Goal: Task Accomplishment & Management: Manage account settings

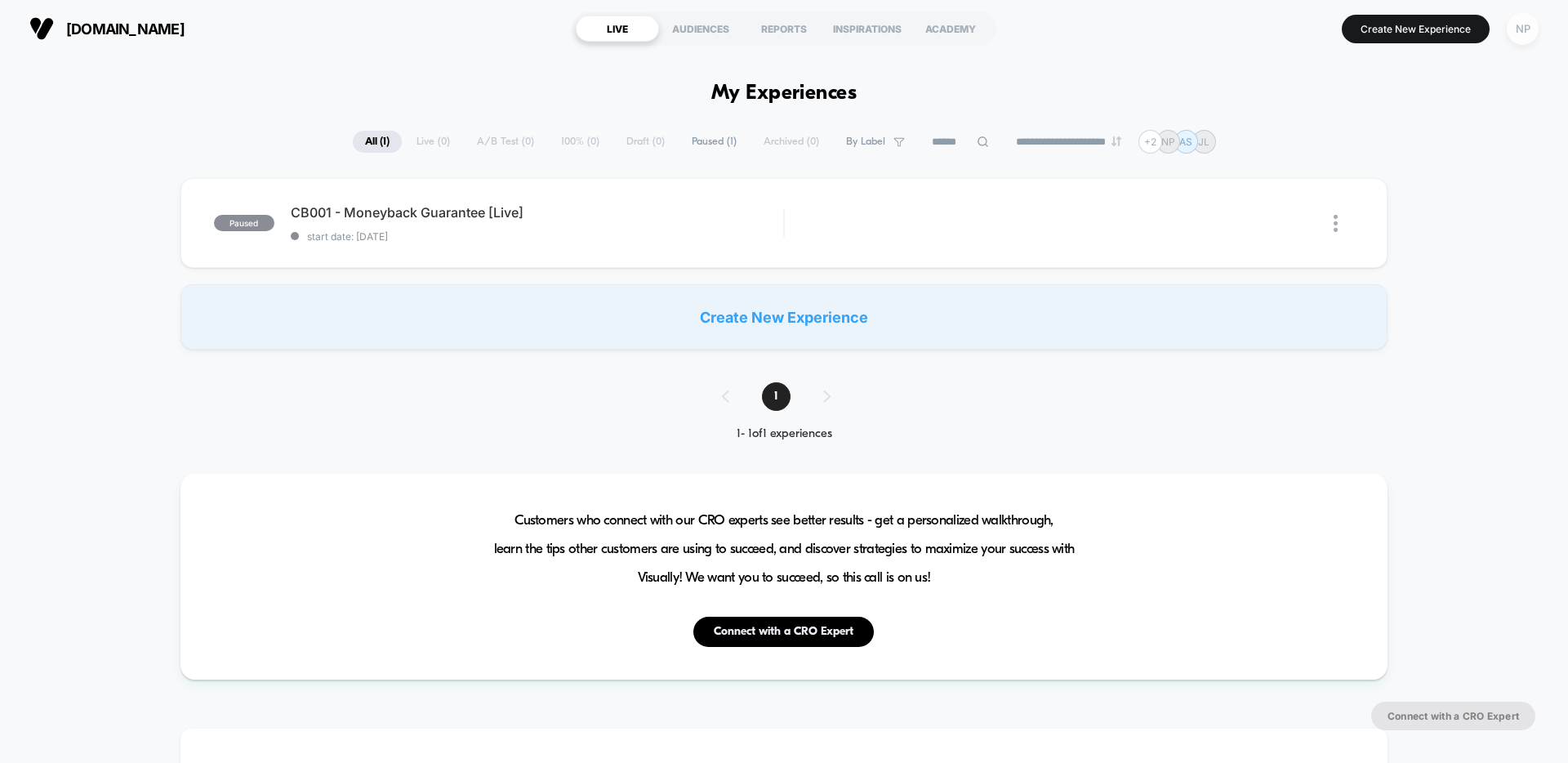
click at [1529, 33] on div "NP" at bounding box center [1522, 28] width 32 height 32
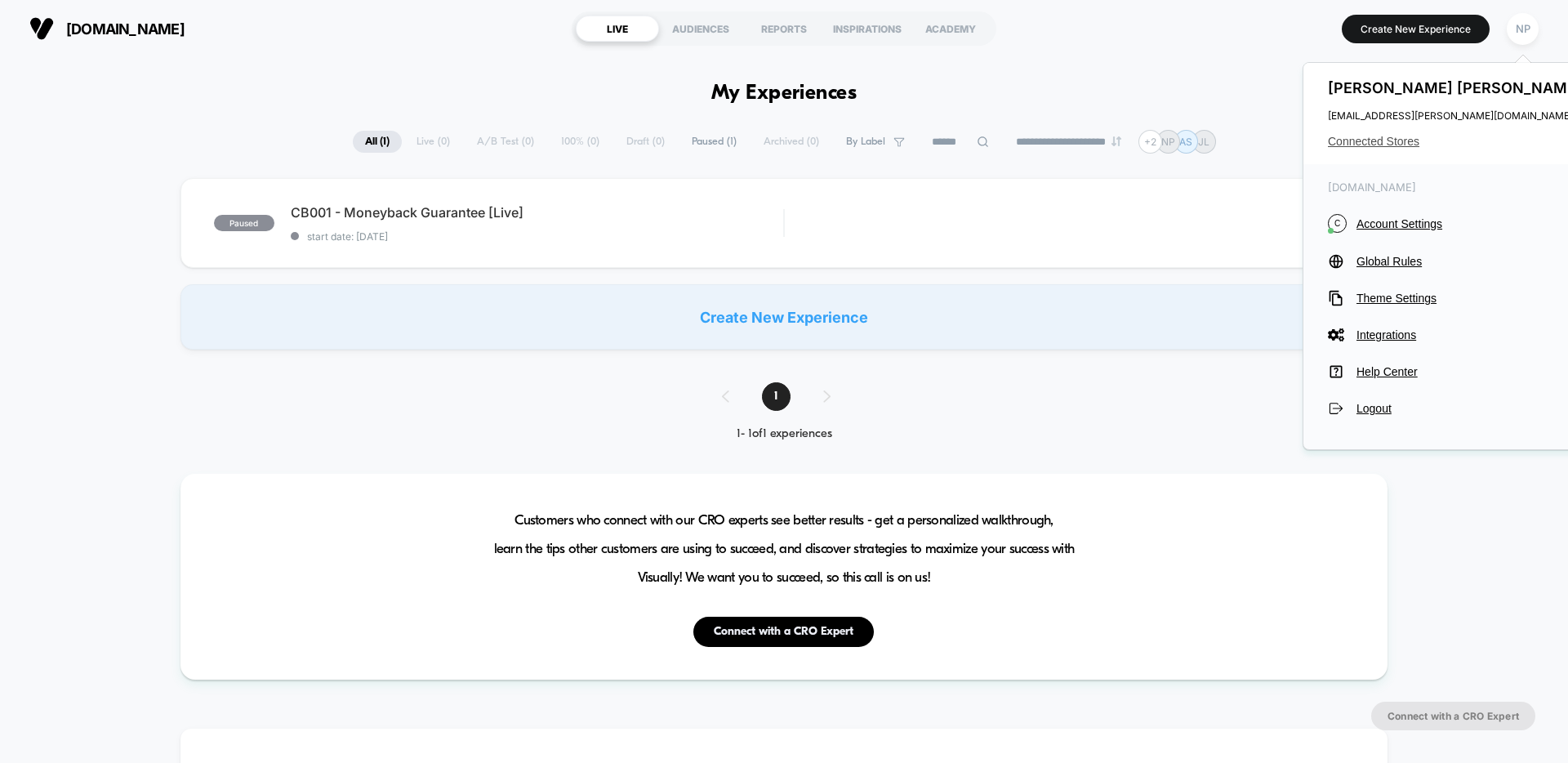
click at [1365, 142] on span "Connected Stores" at bounding box center [1456, 140] width 258 height 13
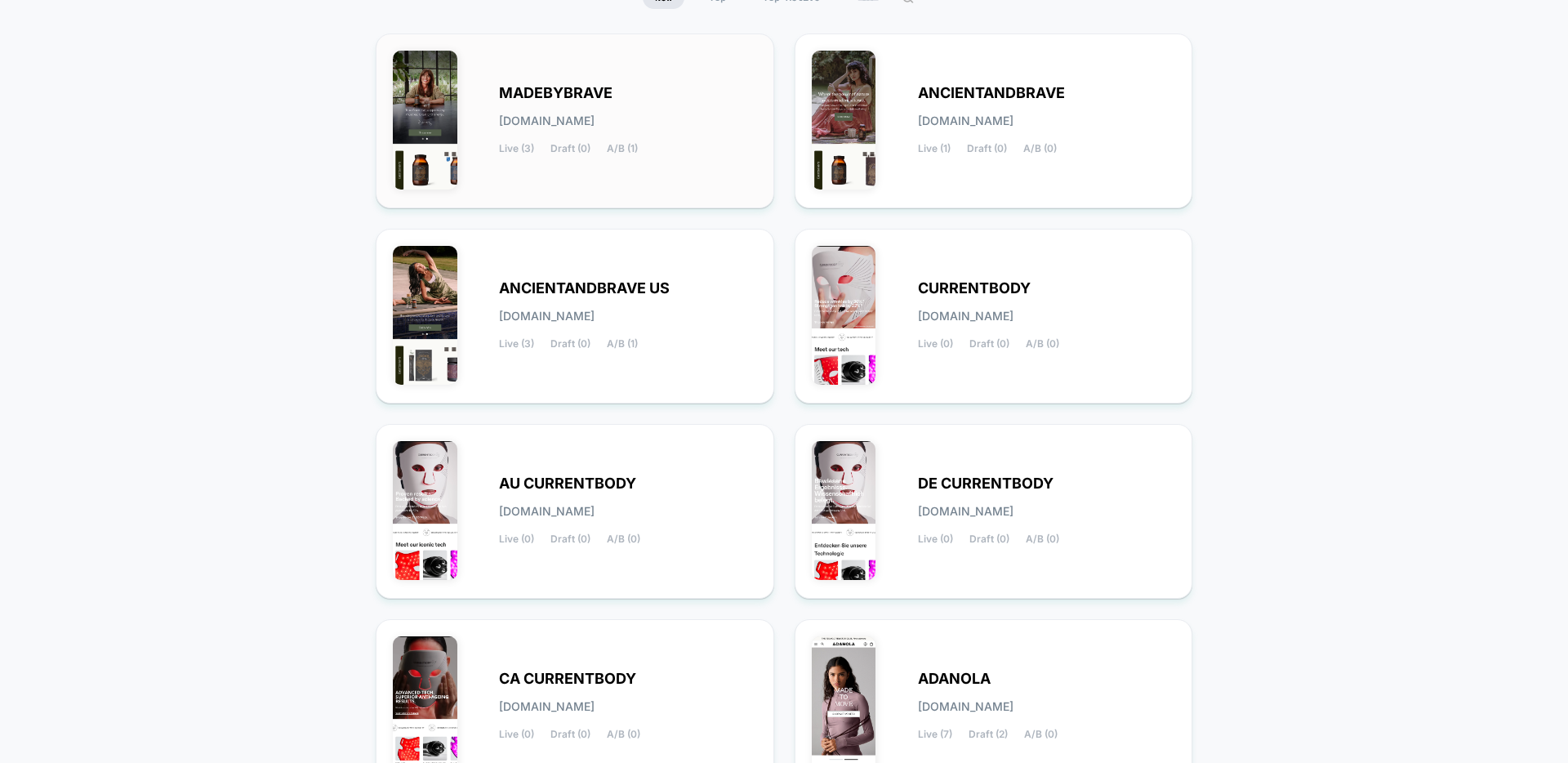
scroll to position [200, 0]
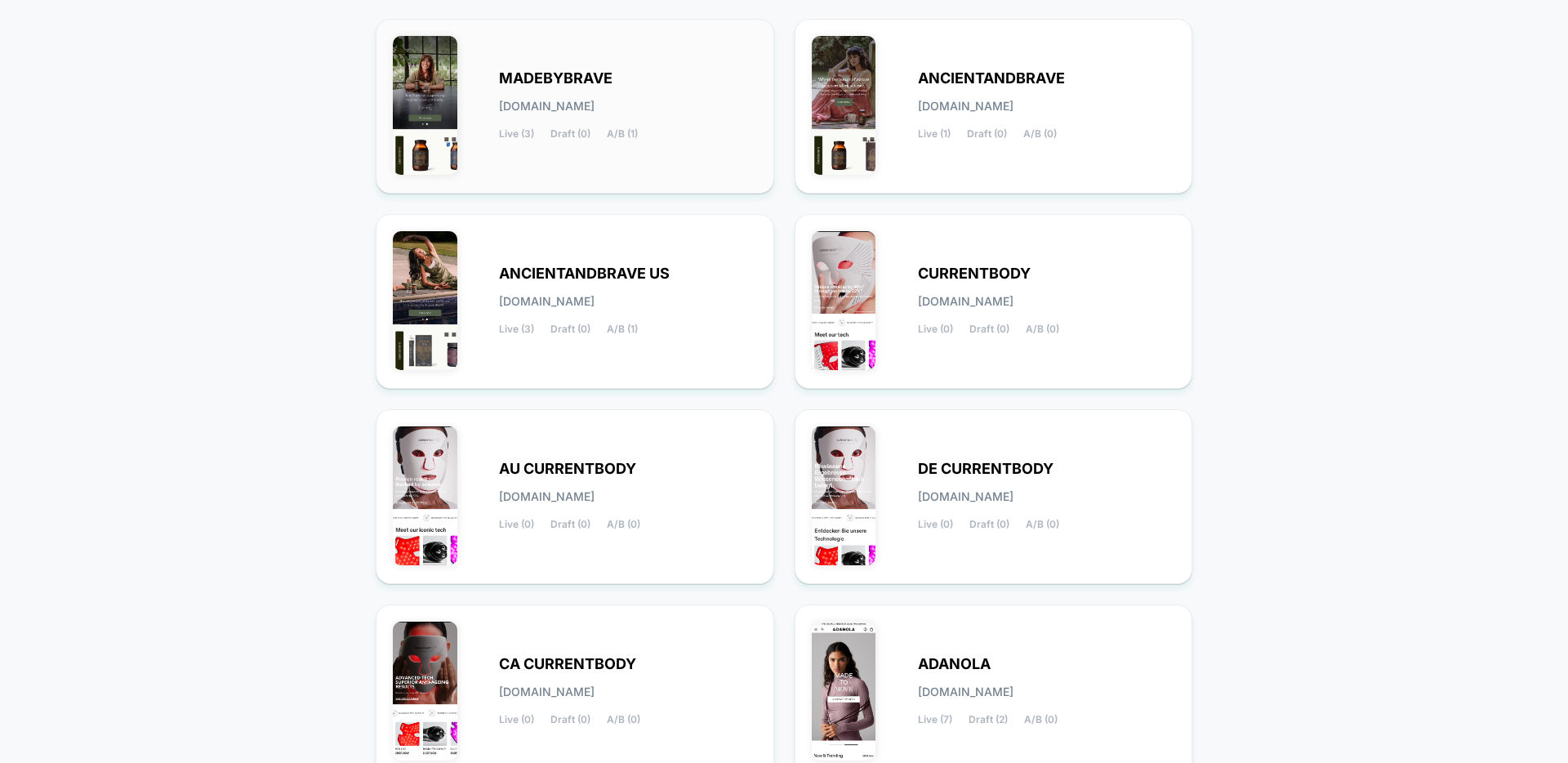
click at [676, 133] on div "MADEBYBRAVE [DOMAIN_NAME] Live (3) Draft (0) A/B (1)" at bounding box center [628, 106] width 258 height 67
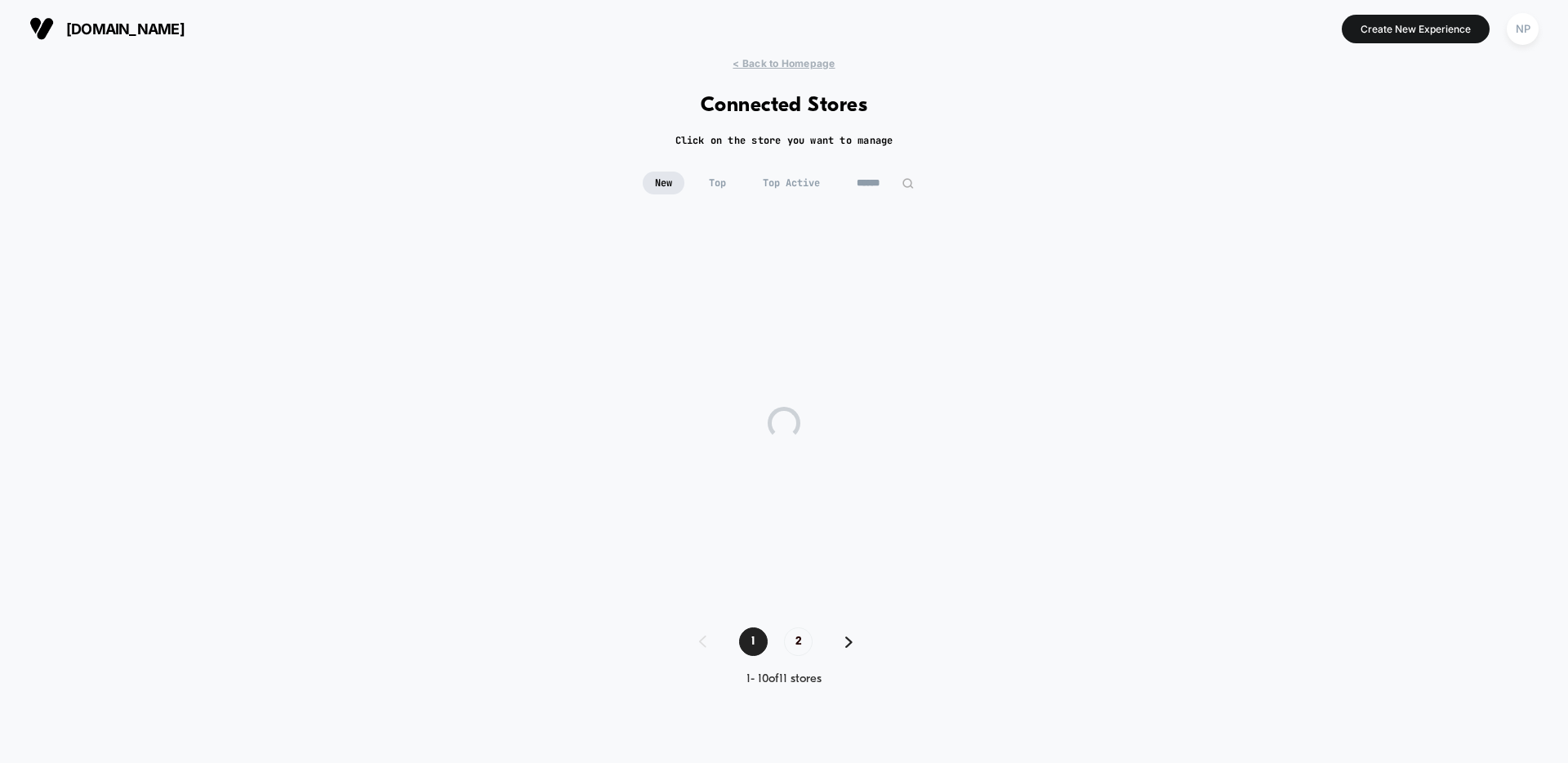
scroll to position [0, 0]
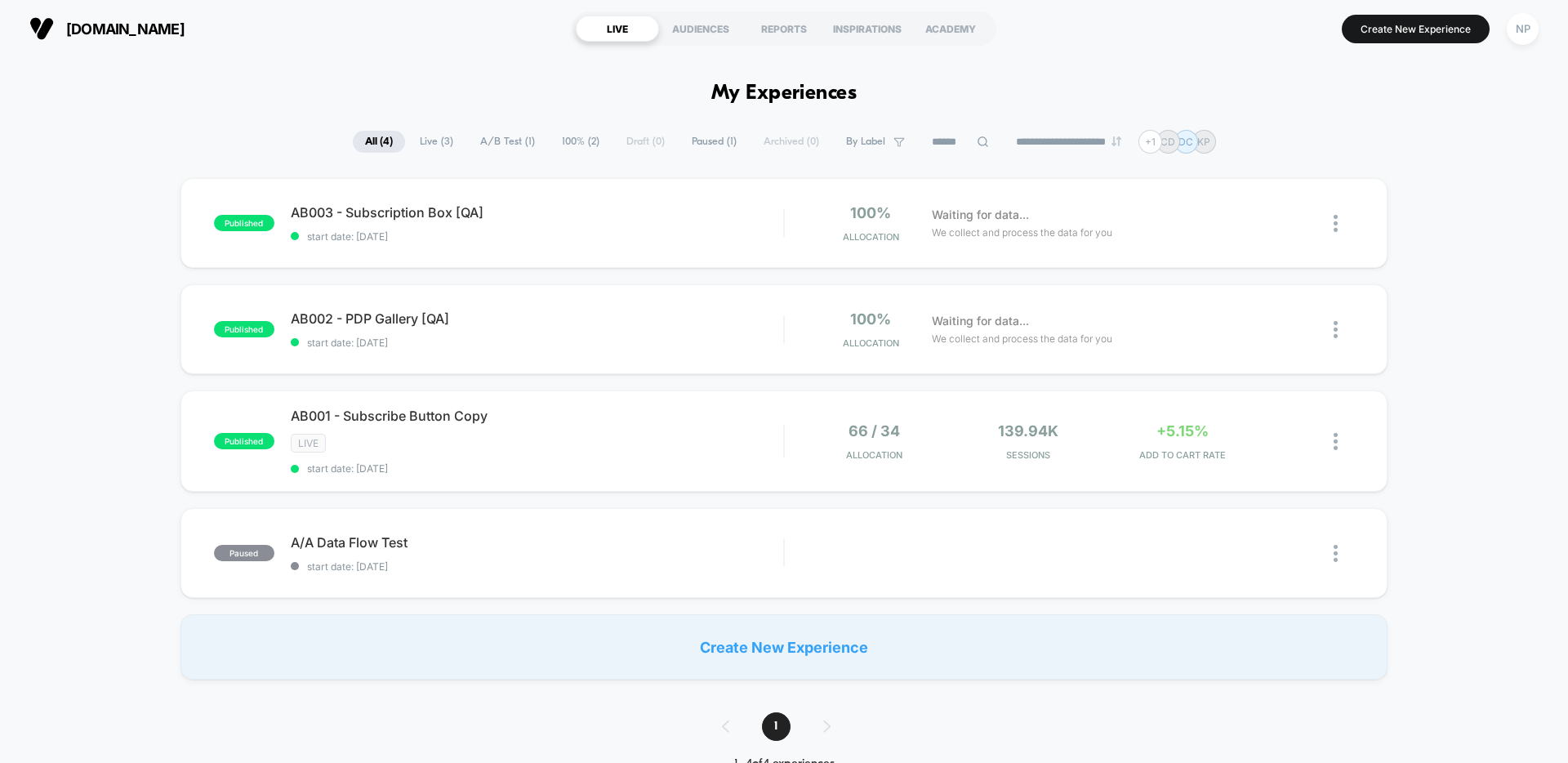
click at [1552, 33] on div "[DOMAIN_NAME] [URL][DOMAIN_NAME] LIVE AUDIENCES REPORTS INSPIRATIONS ACADEMY Cr…" at bounding box center [784, 28] width 1568 height 57
drag, startPoint x: 1529, startPoint y: 35, endPoint x: 1518, endPoint y: 50, distance: 18.6
click at [1529, 35] on div "NP" at bounding box center [1522, 28] width 32 height 32
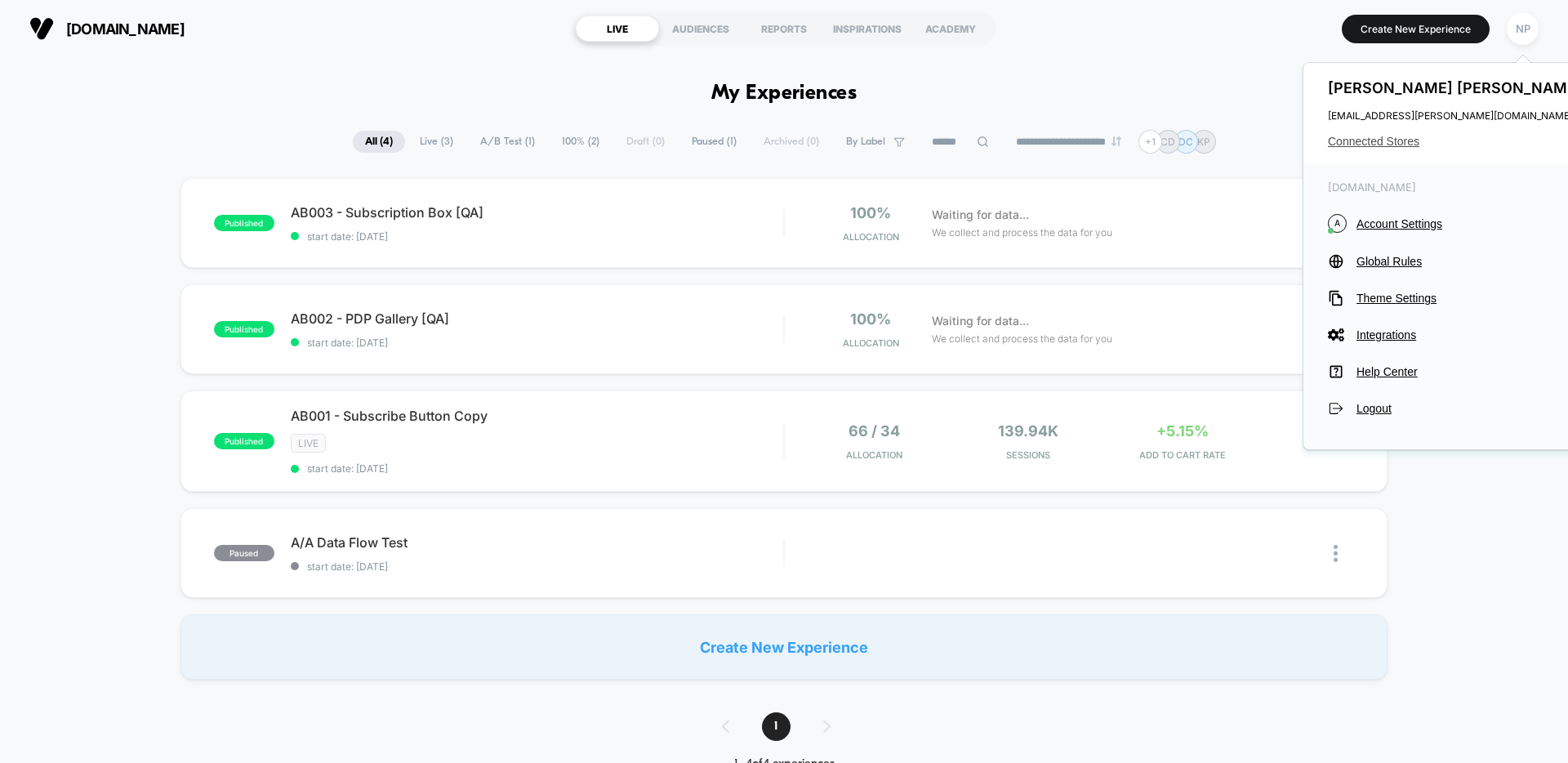
click at [1375, 143] on span "Connected Stores" at bounding box center [1456, 140] width 258 height 13
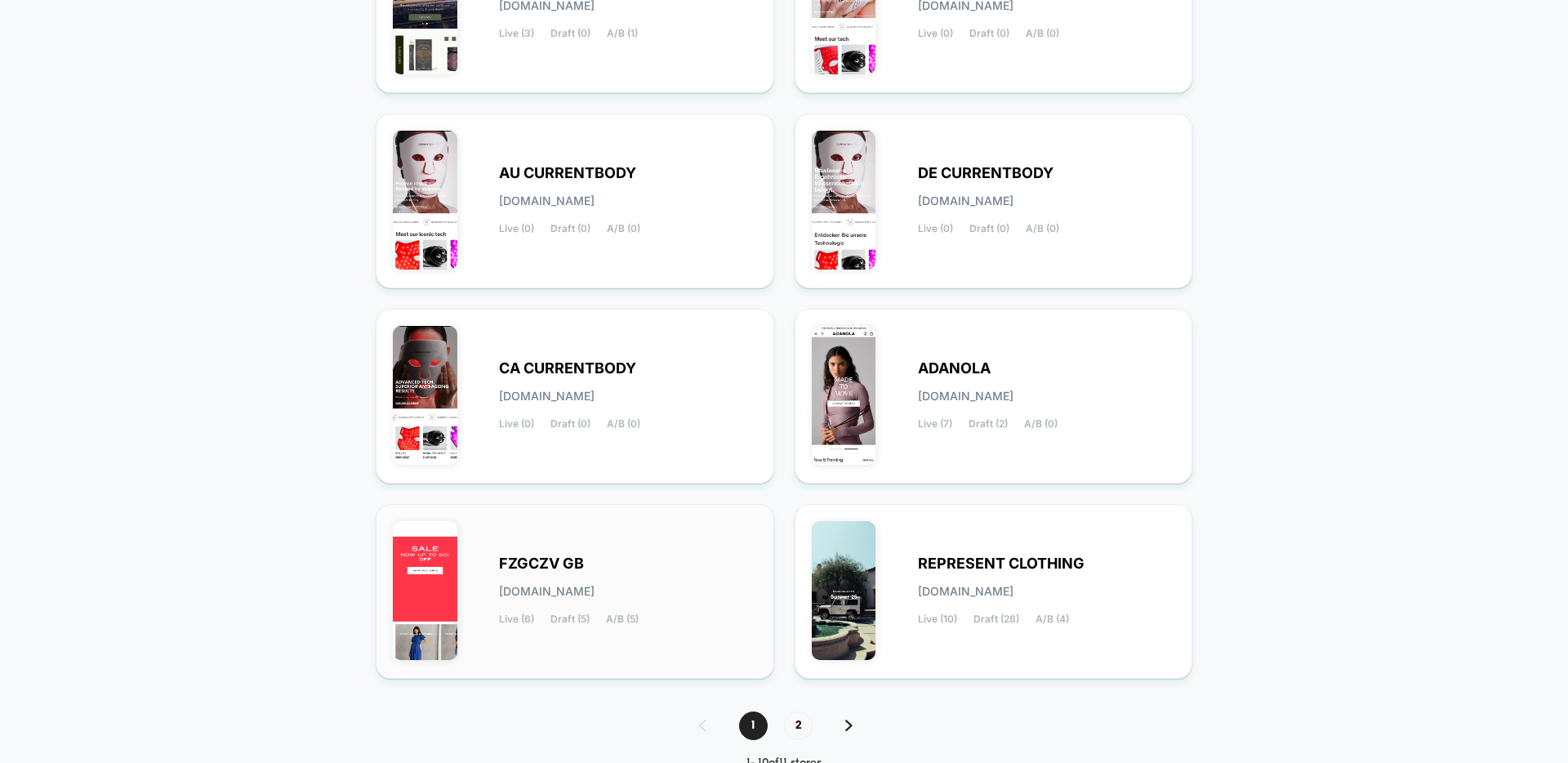
scroll to position [545, 0]
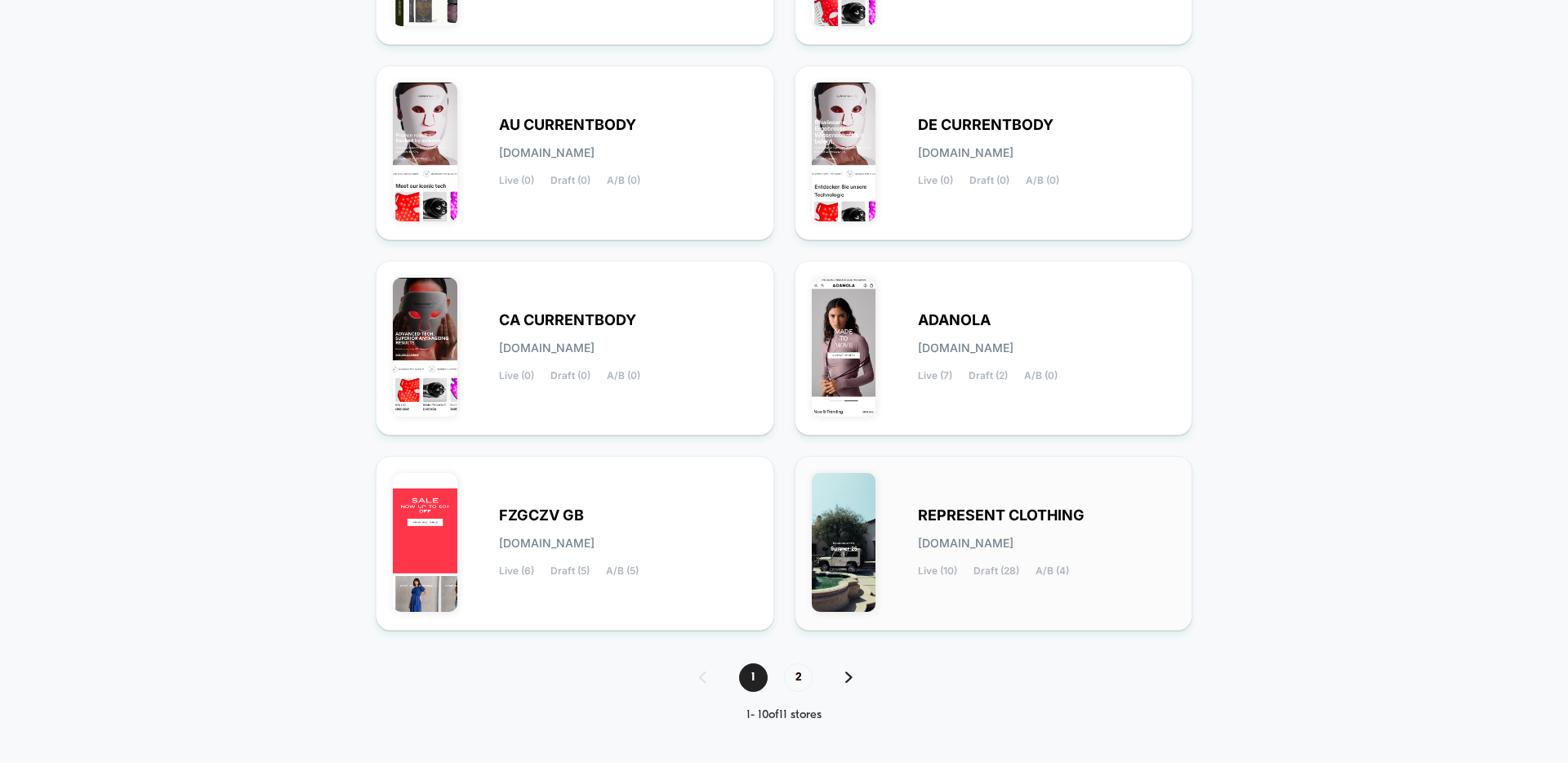
click at [911, 483] on div "REPRESENT CLOTHING [DOMAIN_NAME] Live (10) Draft (28) A/B (4)" at bounding box center [994, 543] width 364 height 140
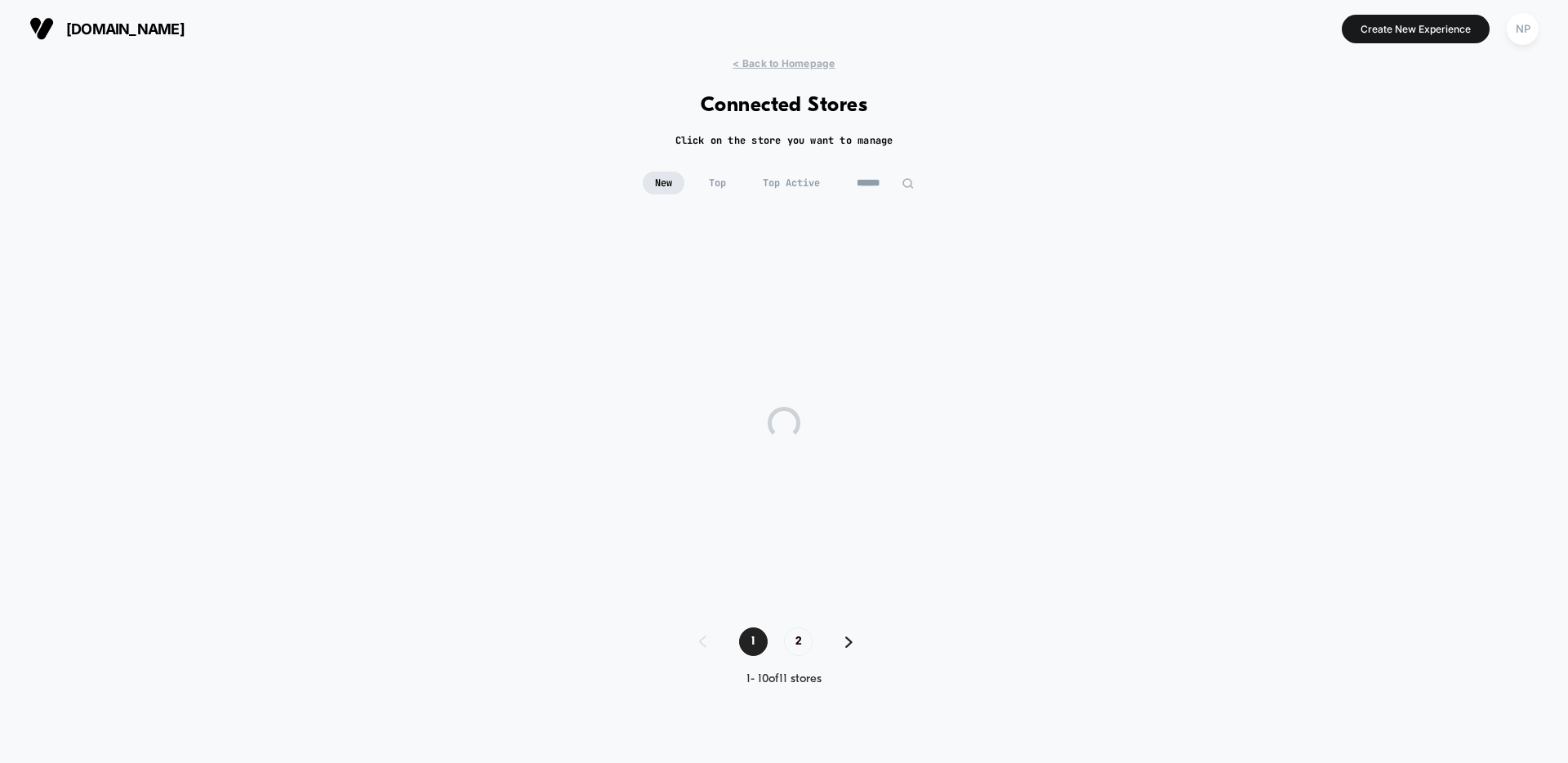
scroll to position [0, 0]
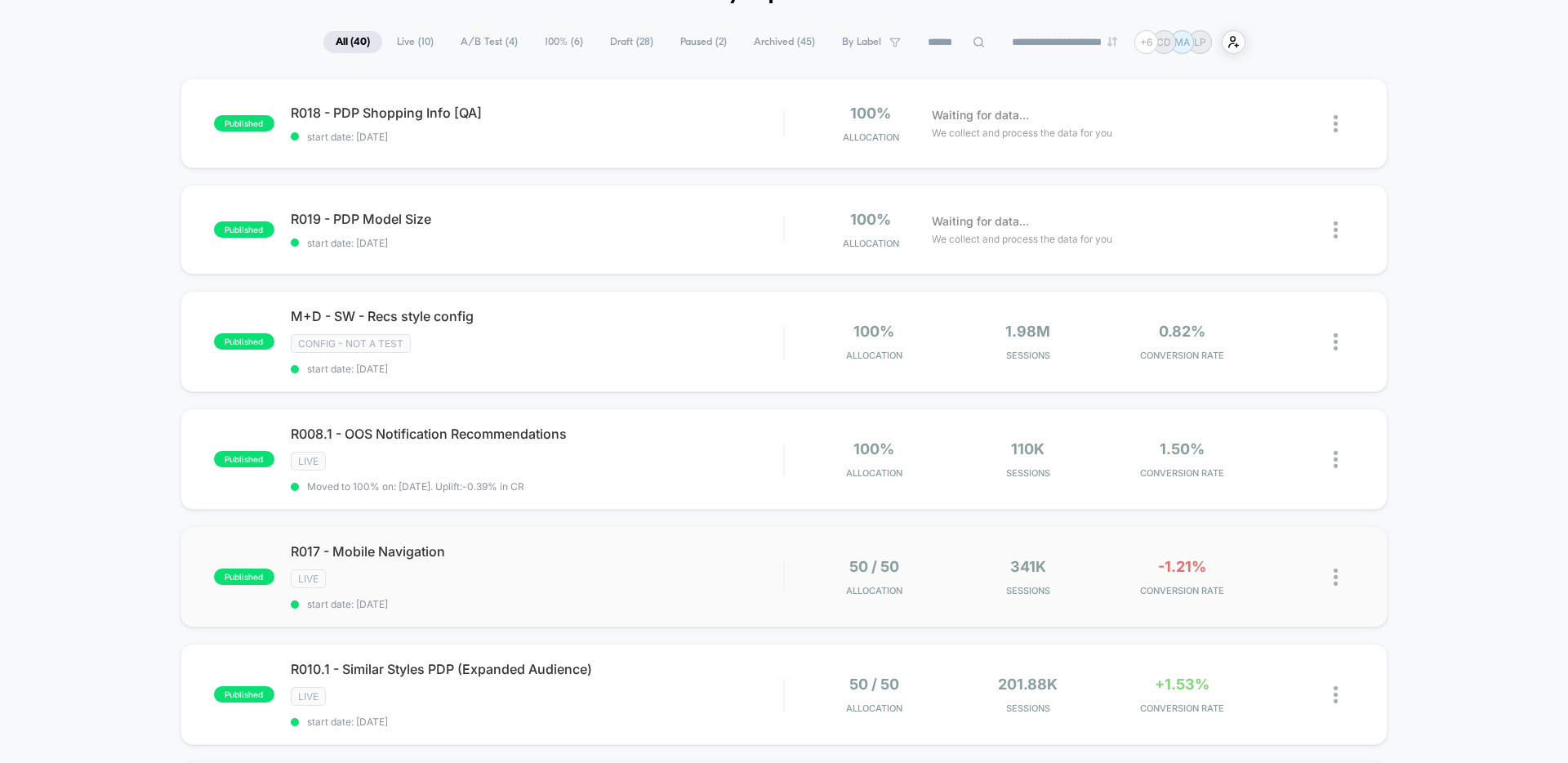
scroll to position [91, 0]
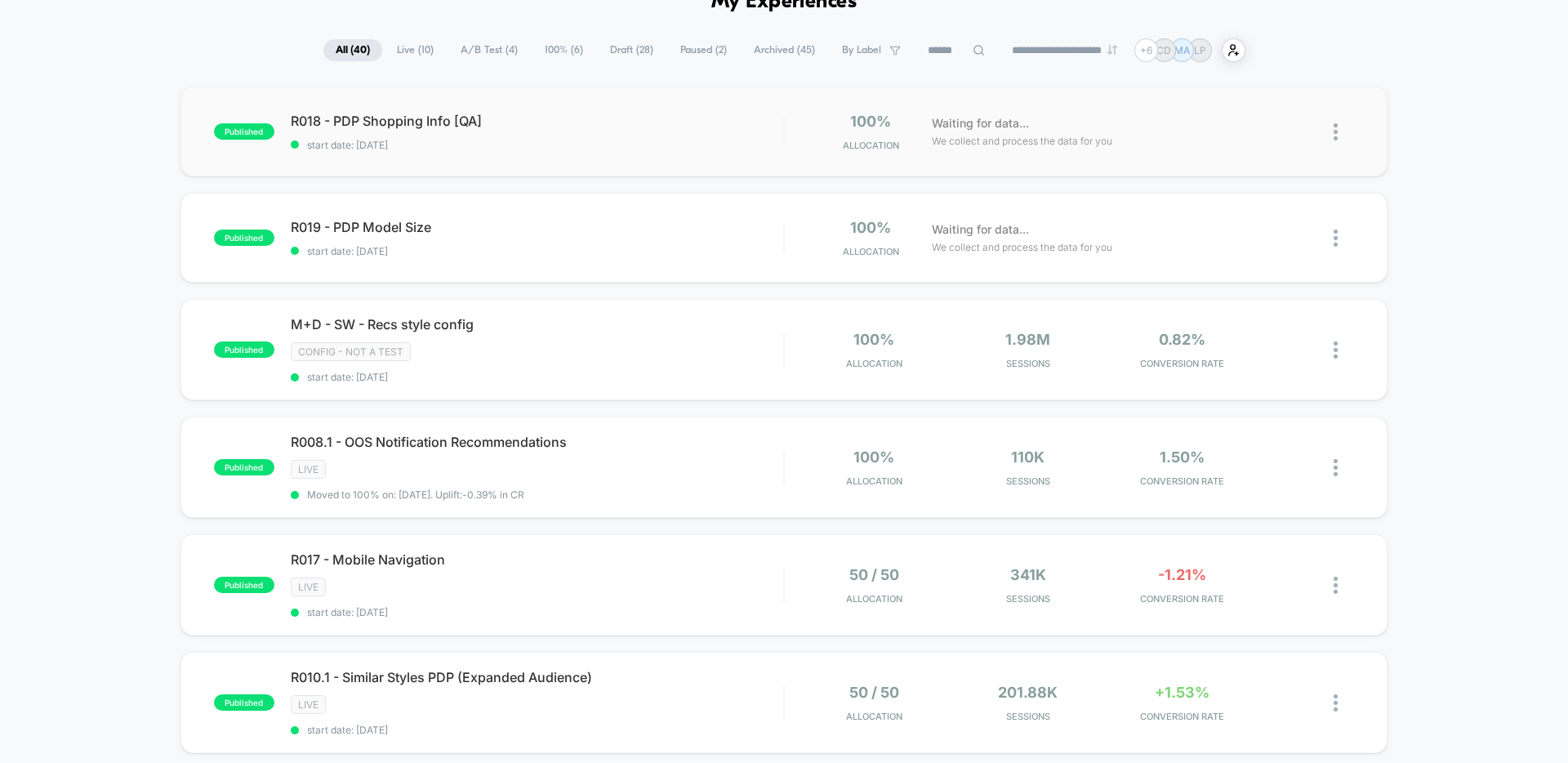
click at [621, 163] on div "published R018 - PDP Shopping Info [QA] start date: [DATE] 100% Allocation Wait…" at bounding box center [784, 131] width 1207 height 90
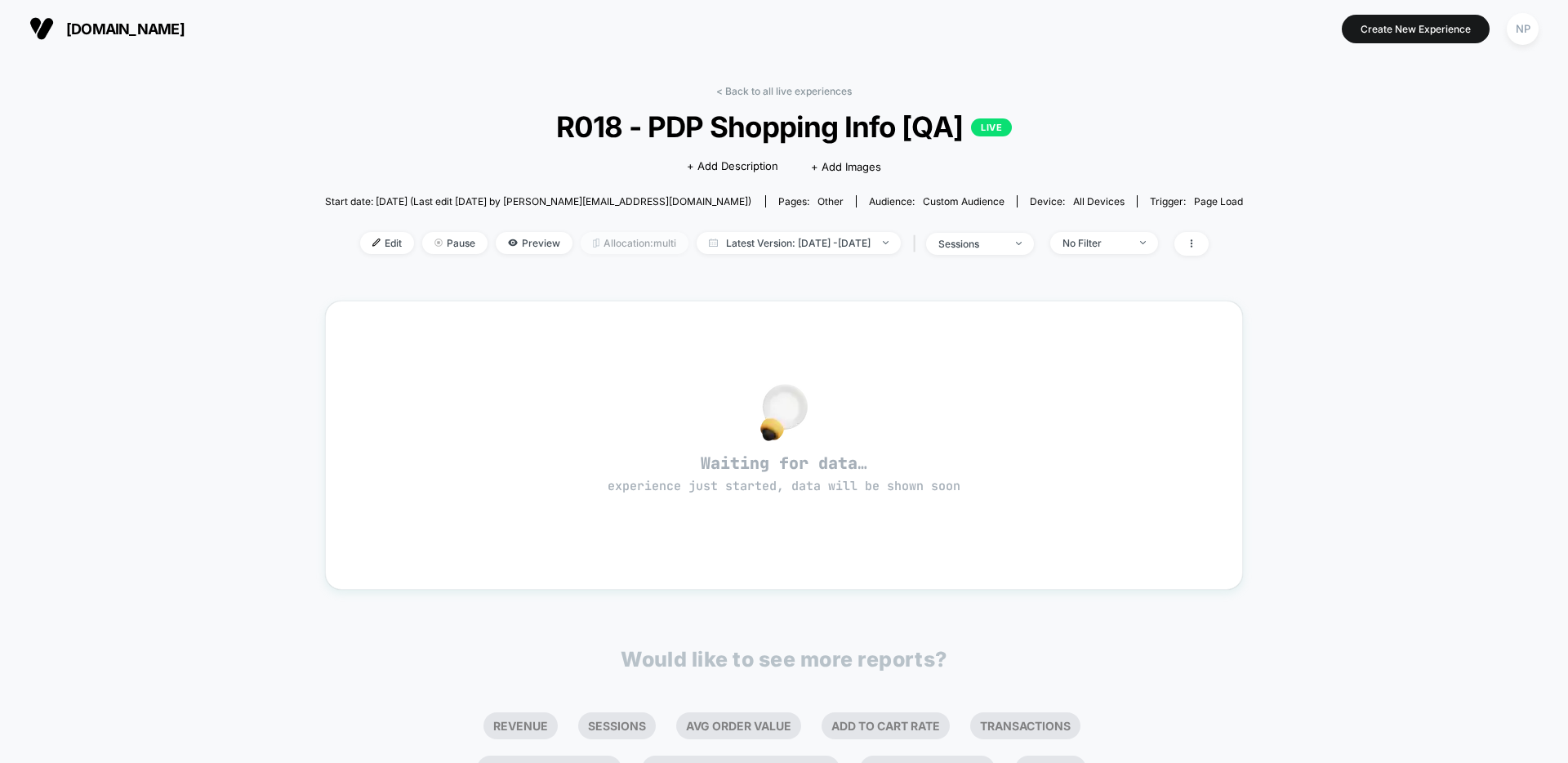
click at [605, 246] on span "Allocation: multi" at bounding box center [635, 242] width 108 height 22
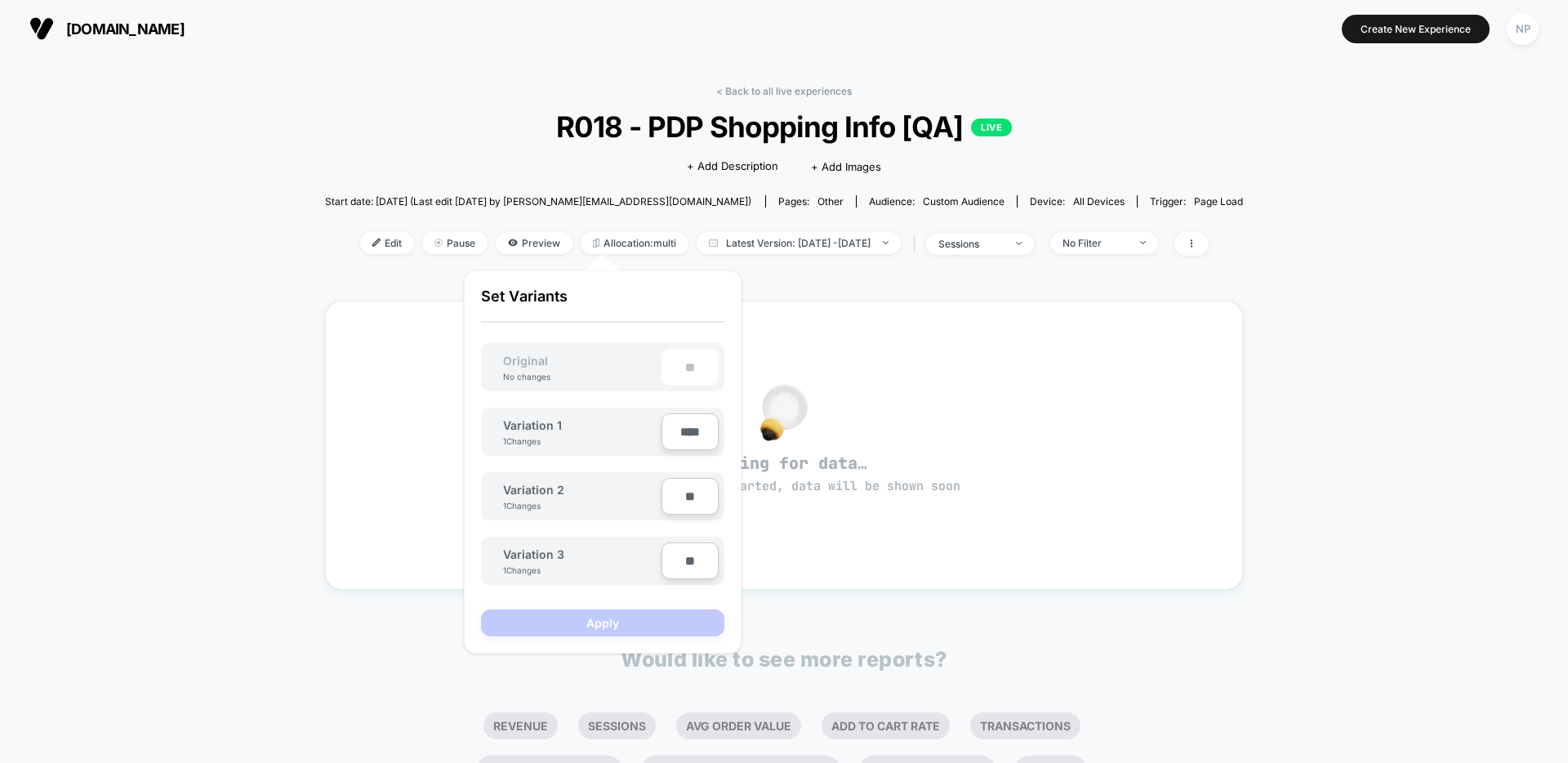
click at [687, 562] on input "**" at bounding box center [690, 561] width 57 height 37
drag, startPoint x: 678, startPoint y: 496, endPoint x: 682, endPoint y: 529, distance: 33.2
click at [678, 496] on input "**" at bounding box center [690, 496] width 57 height 37
type input "****"
click at [680, 428] on input "****" at bounding box center [690, 432] width 57 height 37
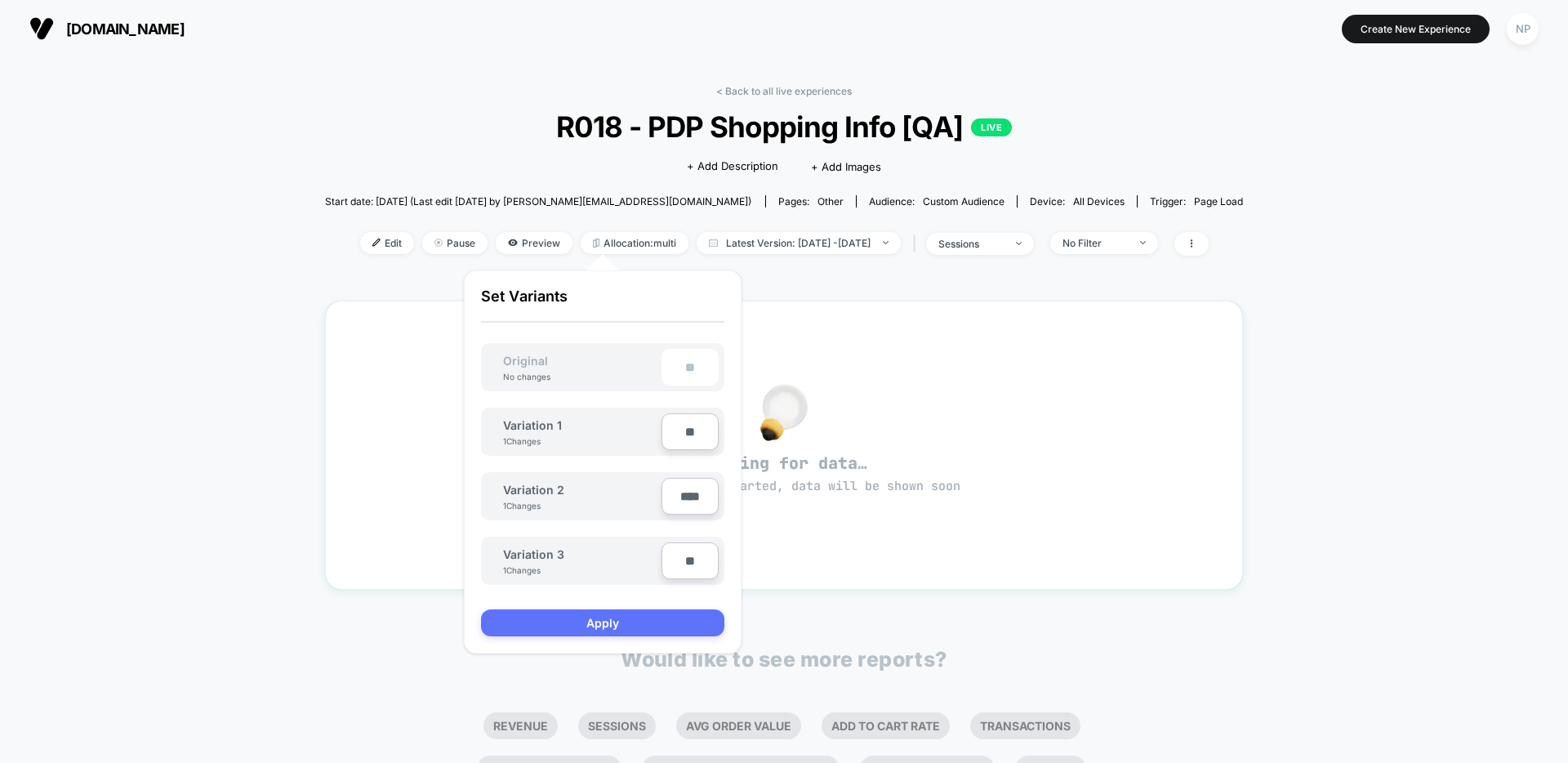
type input "**"
click at [637, 621] on button "Apply" at bounding box center [602, 623] width 243 height 27
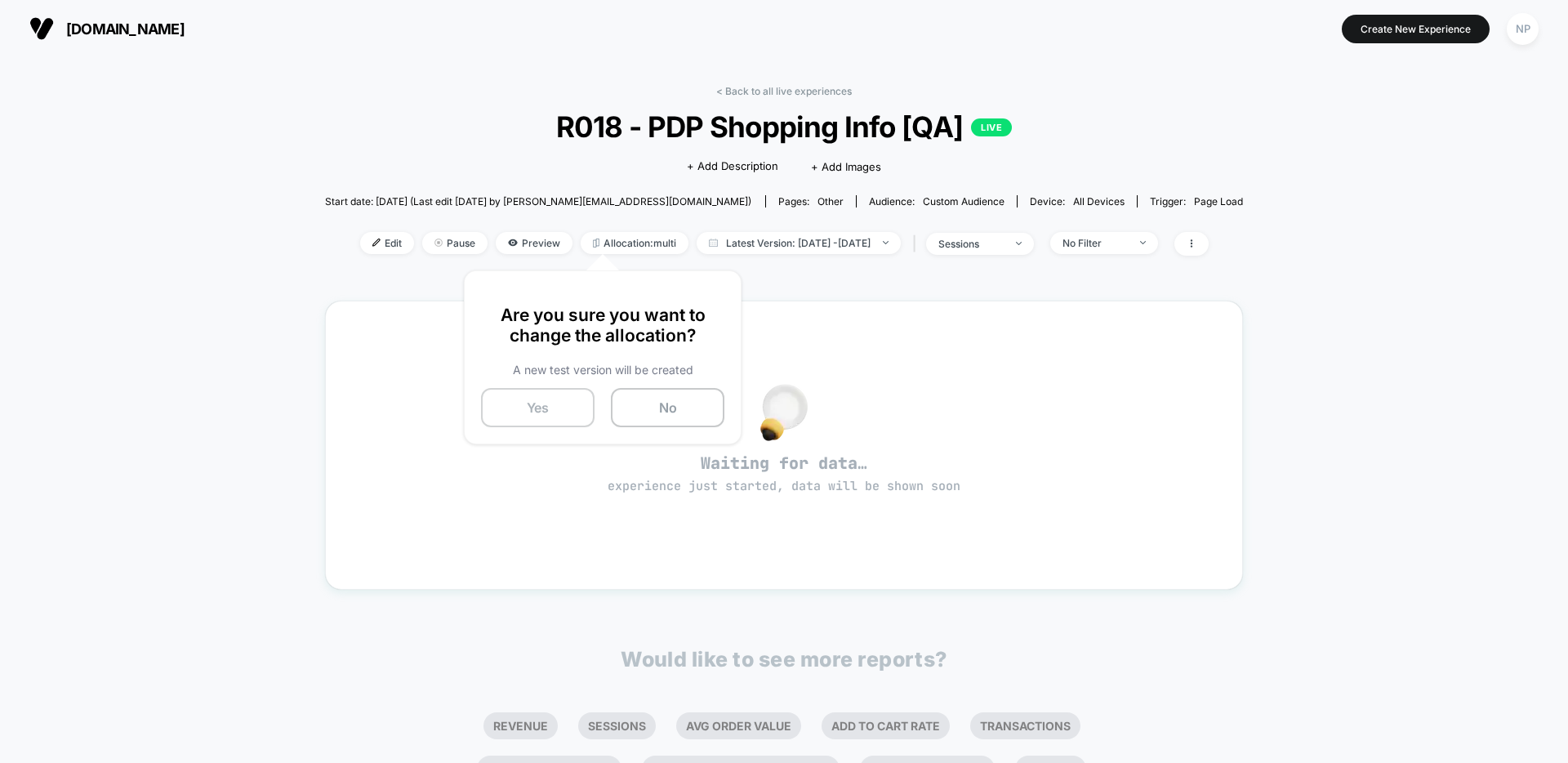
drag, startPoint x: 558, startPoint y: 405, endPoint x: 528, endPoint y: 423, distance: 35.0
click at [558, 404] on button "Yes" at bounding box center [537, 408] width 114 height 39
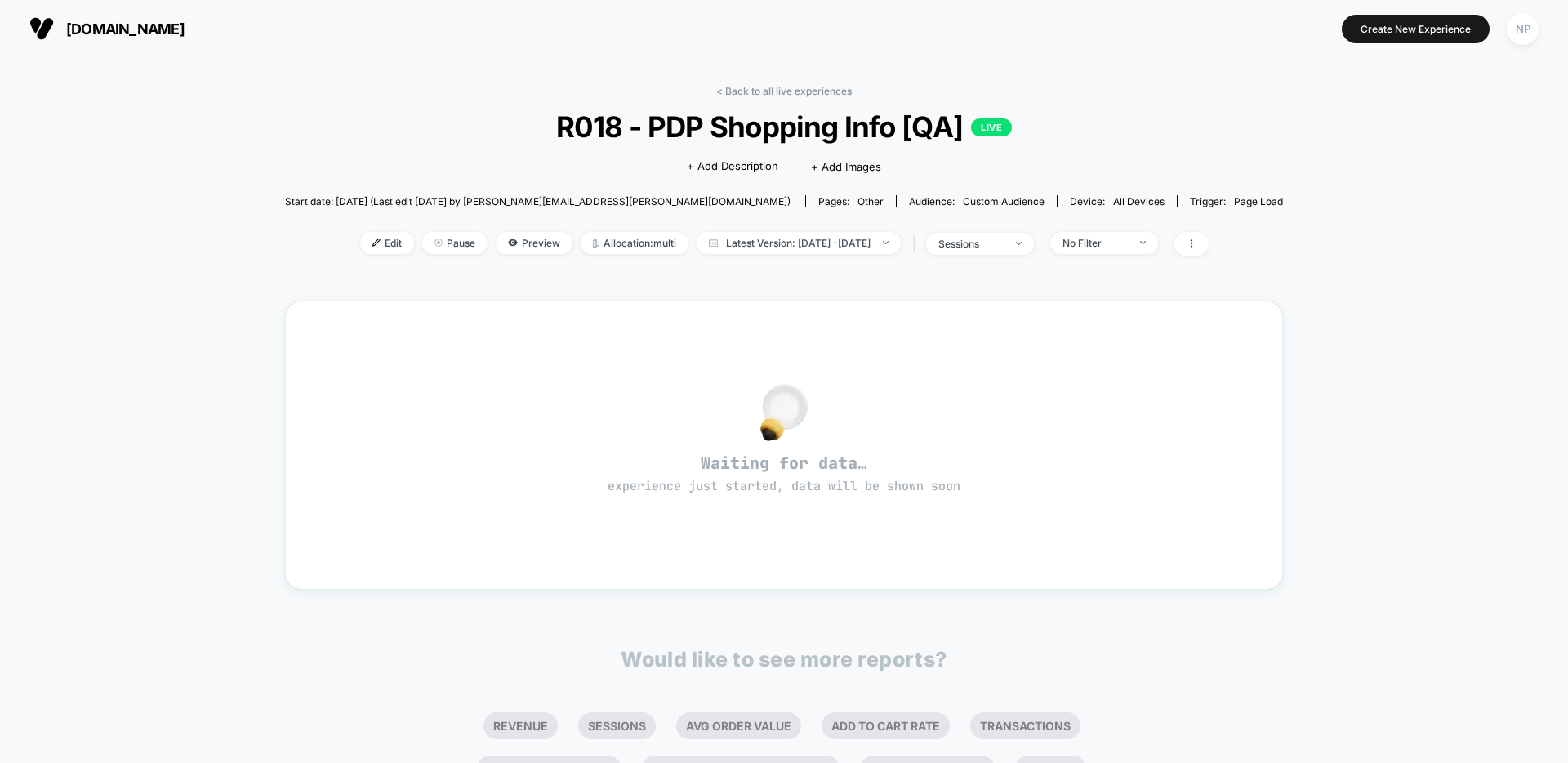
drag, startPoint x: 762, startPoint y: 89, endPoint x: 747, endPoint y: 107, distance: 23.4
click at [762, 89] on link "< Back to all live experiences" at bounding box center [784, 91] width 135 height 13
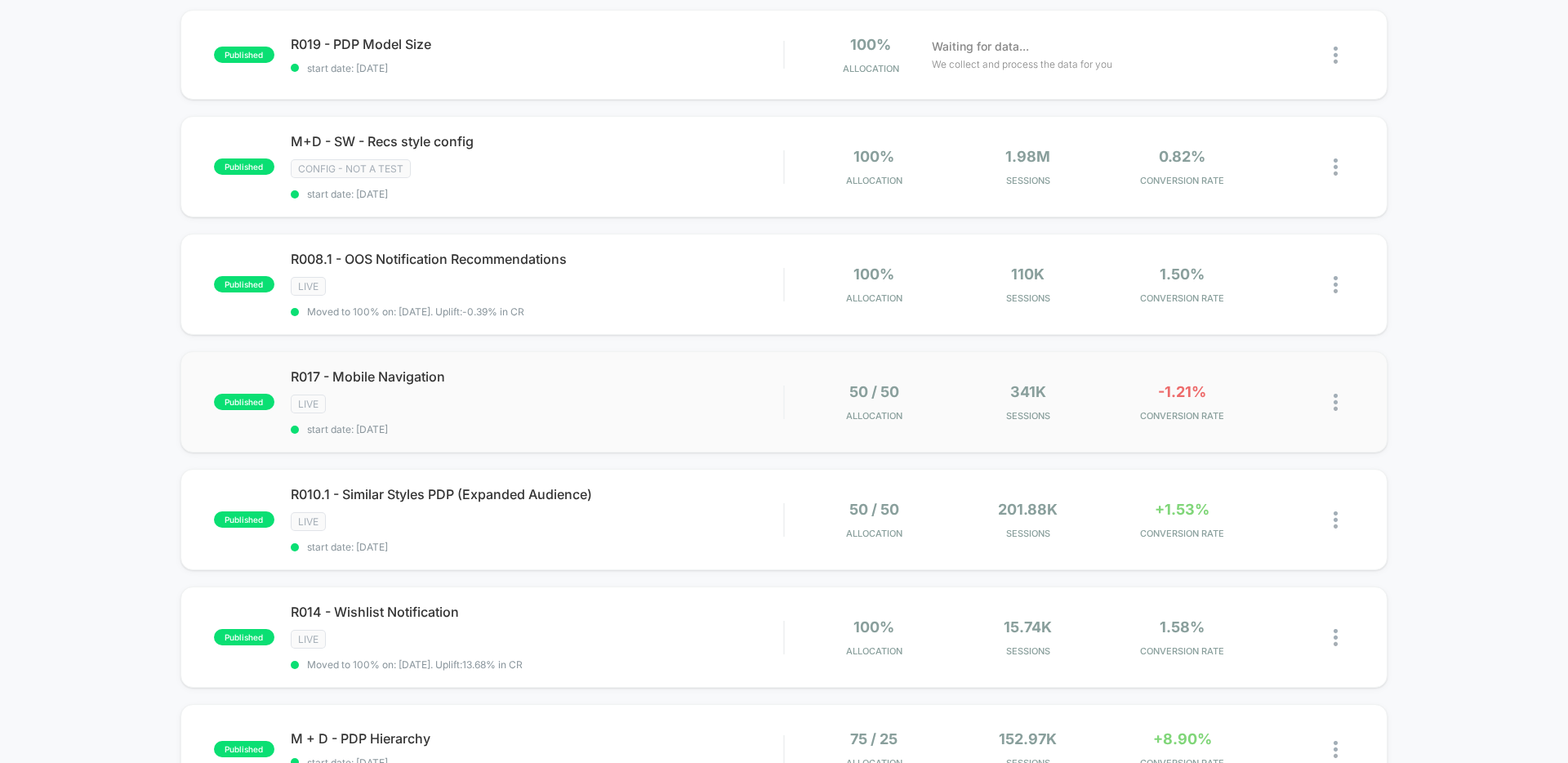
scroll to position [276, 0]
click at [634, 415] on div "R017 - Mobile Navigation Click to edit experience details Click to edit experie…" at bounding box center [537, 400] width 492 height 67
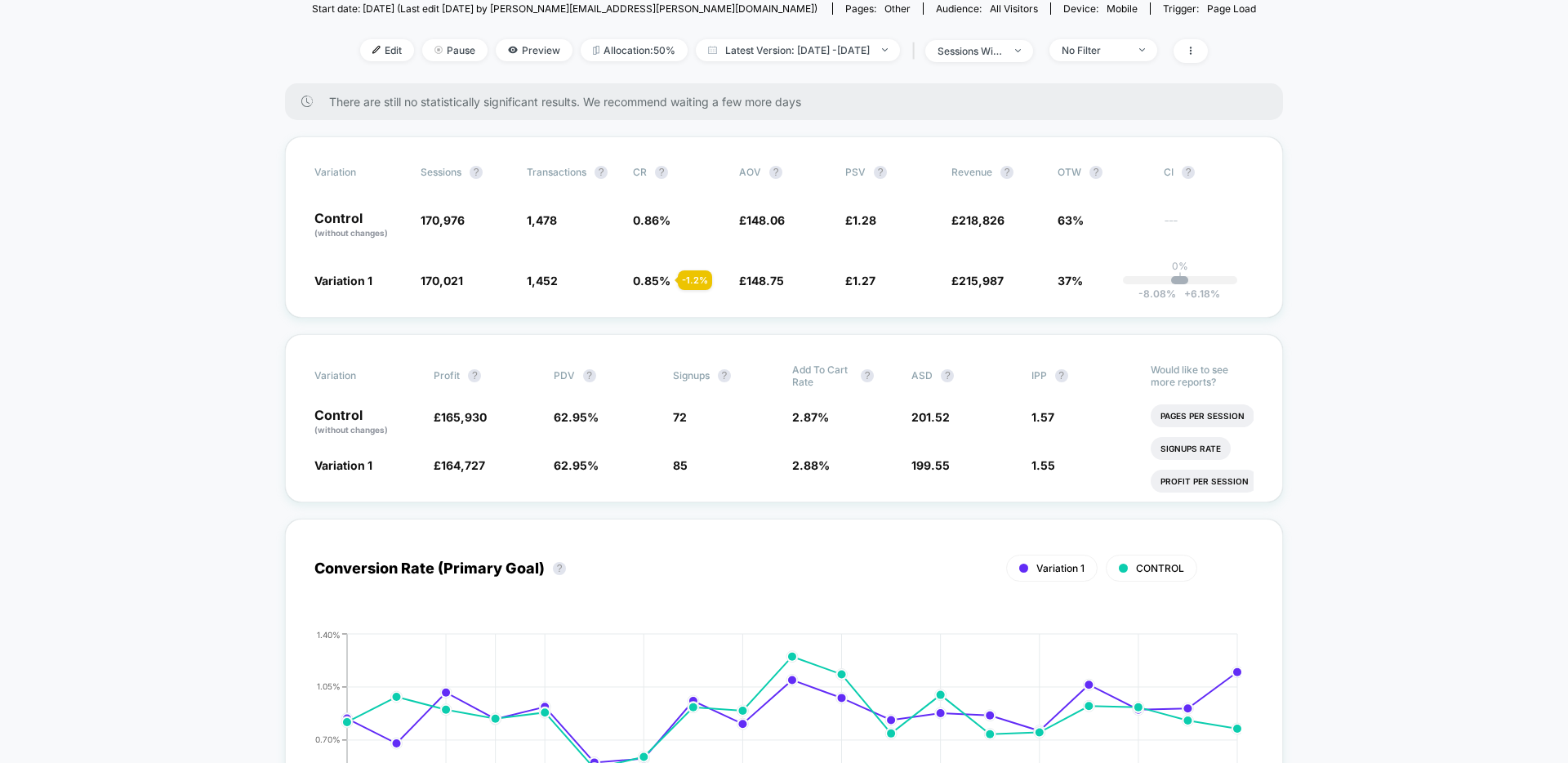
scroll to position [272, 0]
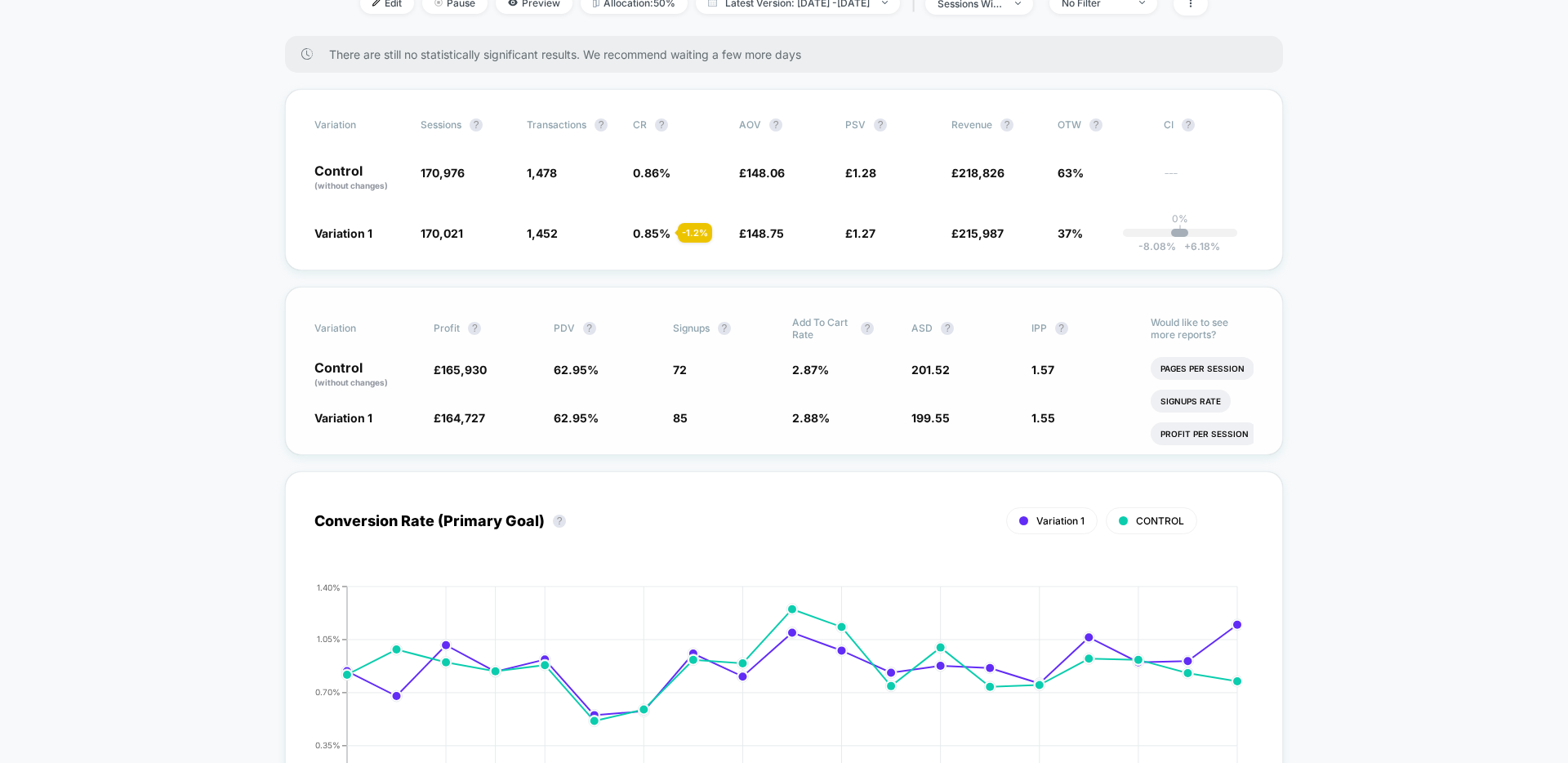
drag, startPoint x: 721, startPoint y: 408, endPoint x: 818, endPoint y: 393, distance: 98.2
click at [721, 409] on span "85 + 18.7 %" at bounding box center [724, 417] width 103 height 17
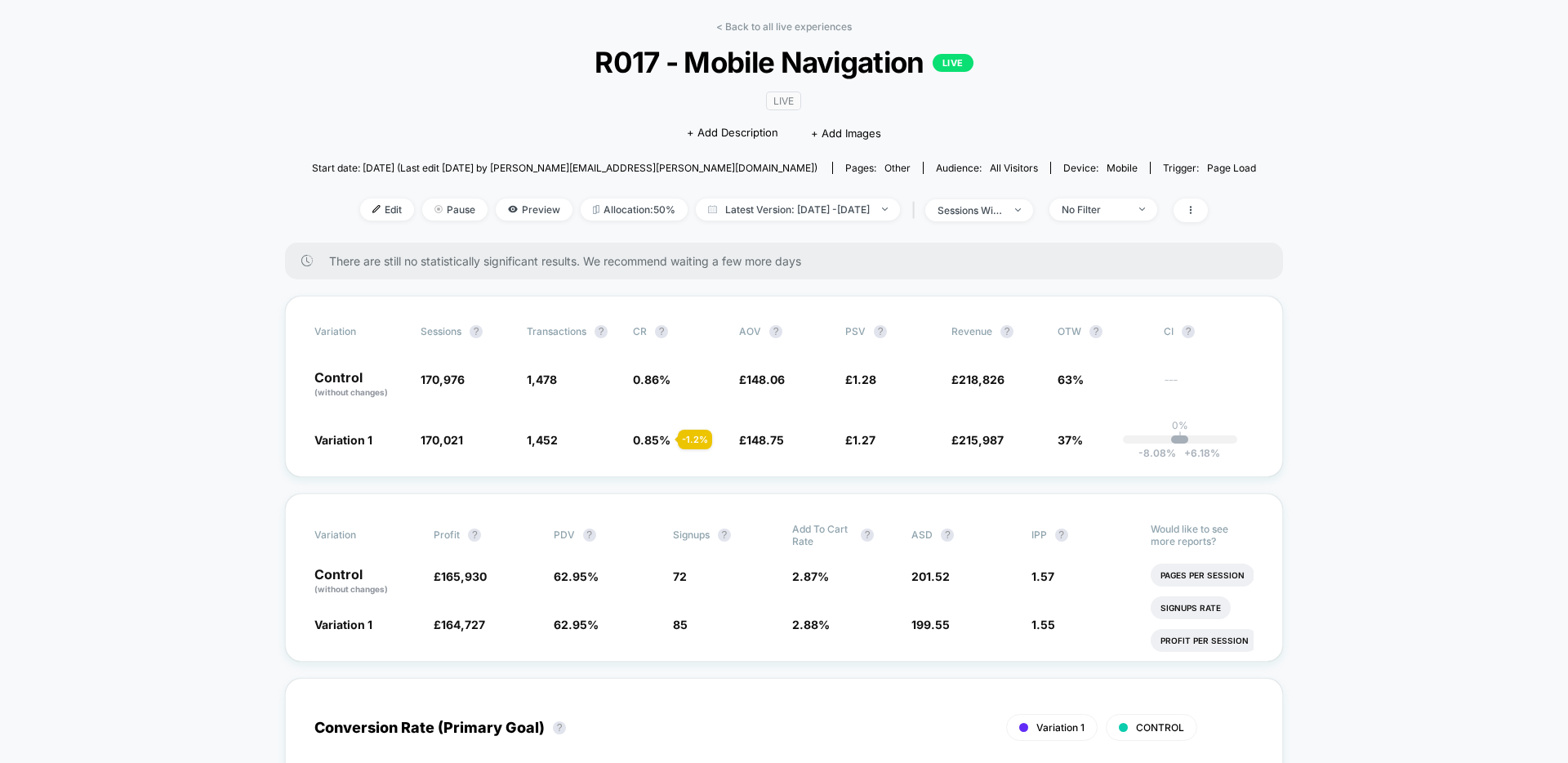
scroll to position [62, 0]
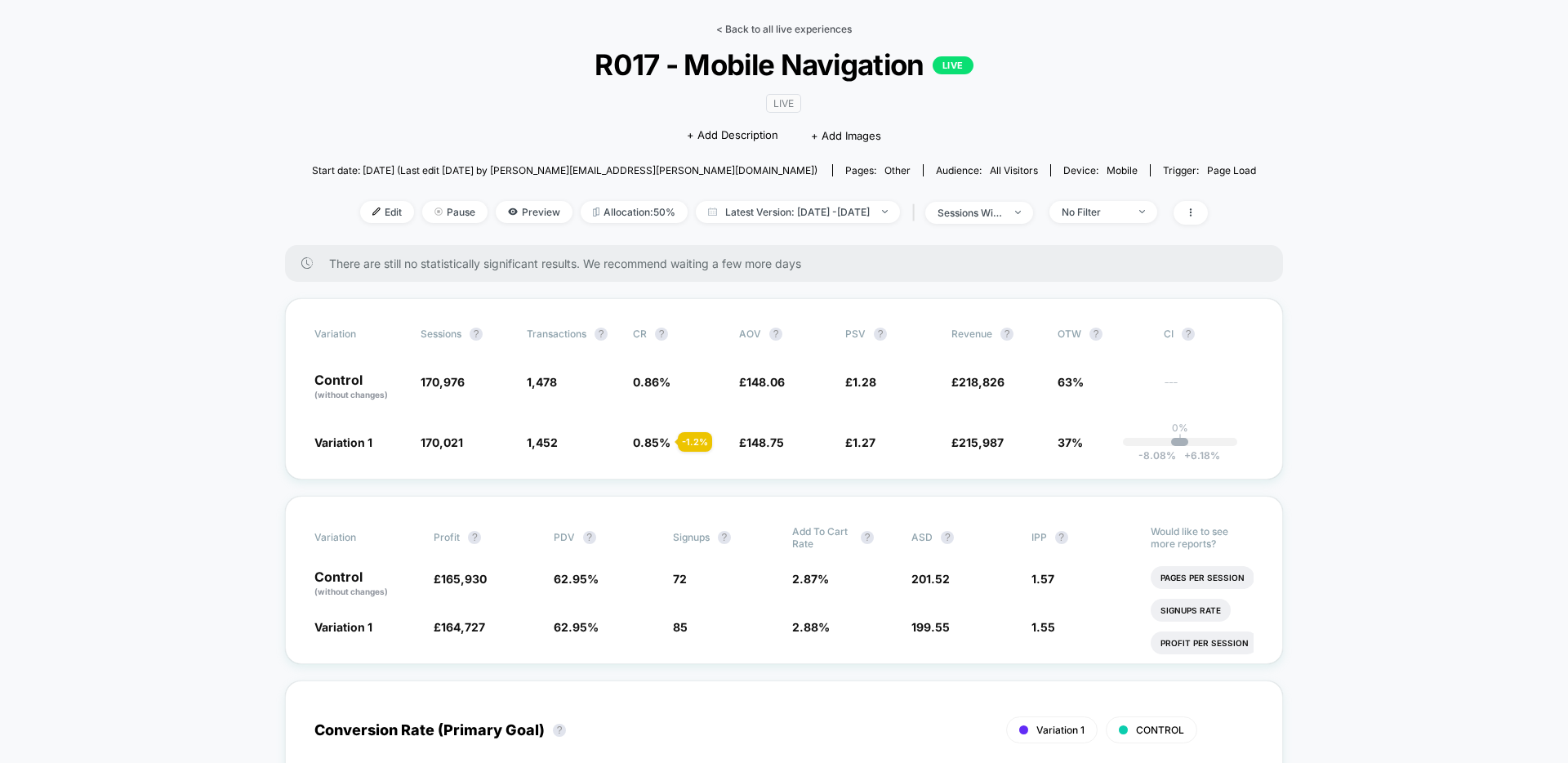
click at [801, 31] on link "< Back to all live experiences" at bounding box center [784, 28] width 135 height 13
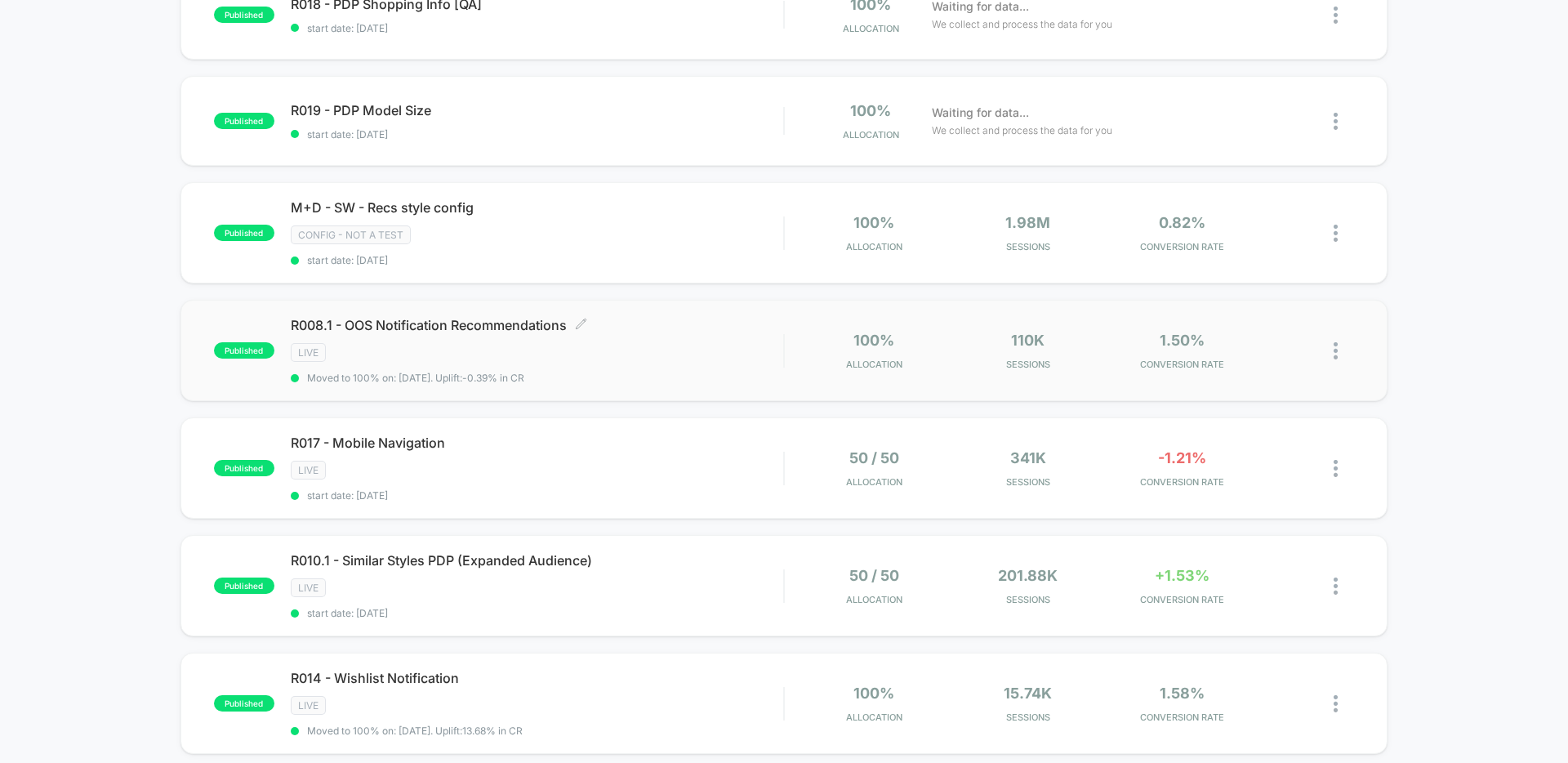
scroll to position [251, 0]
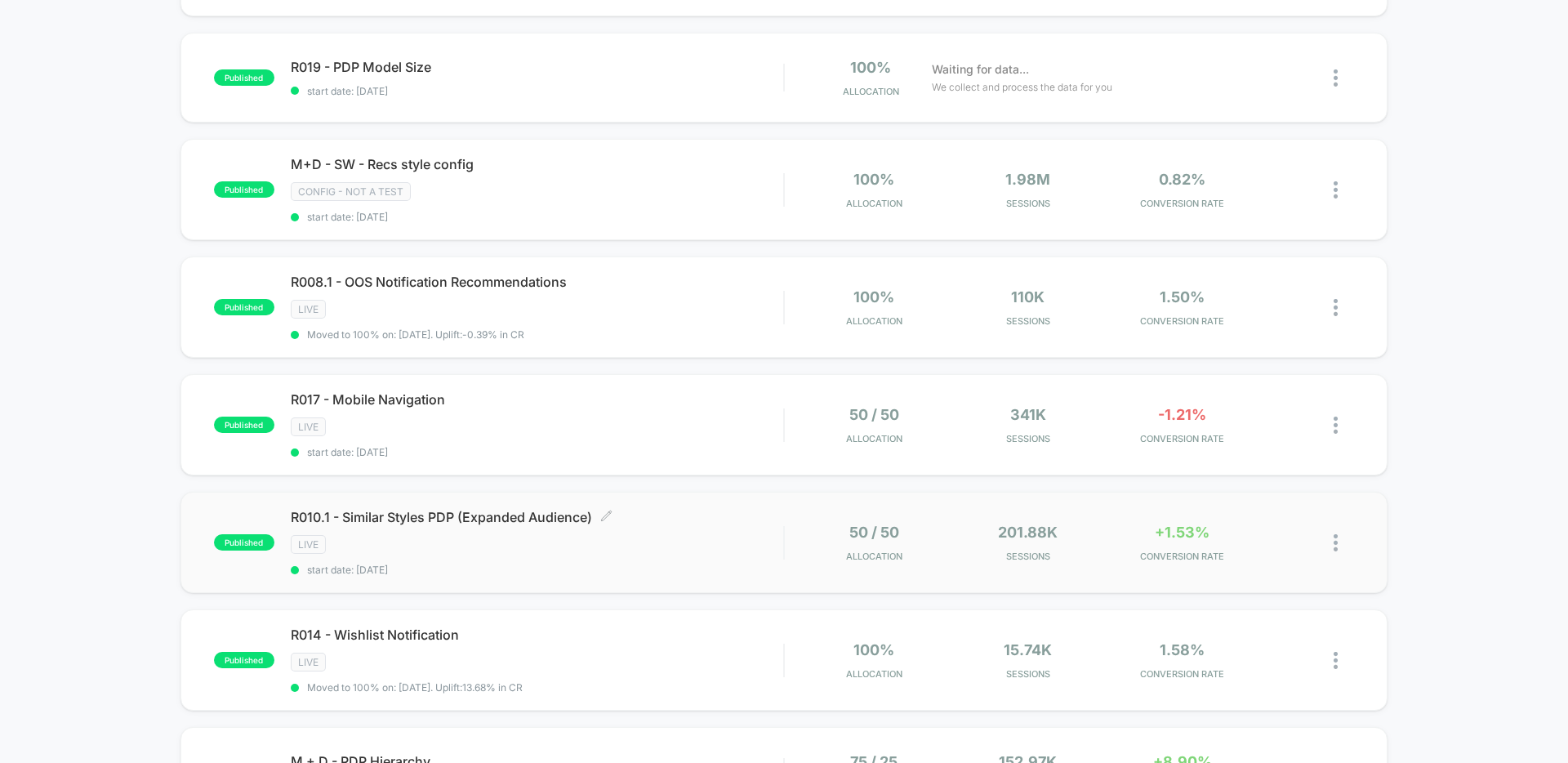
click at [711, 546] on div "LIVE" at bounding box center [537, 544] width 492 height 18
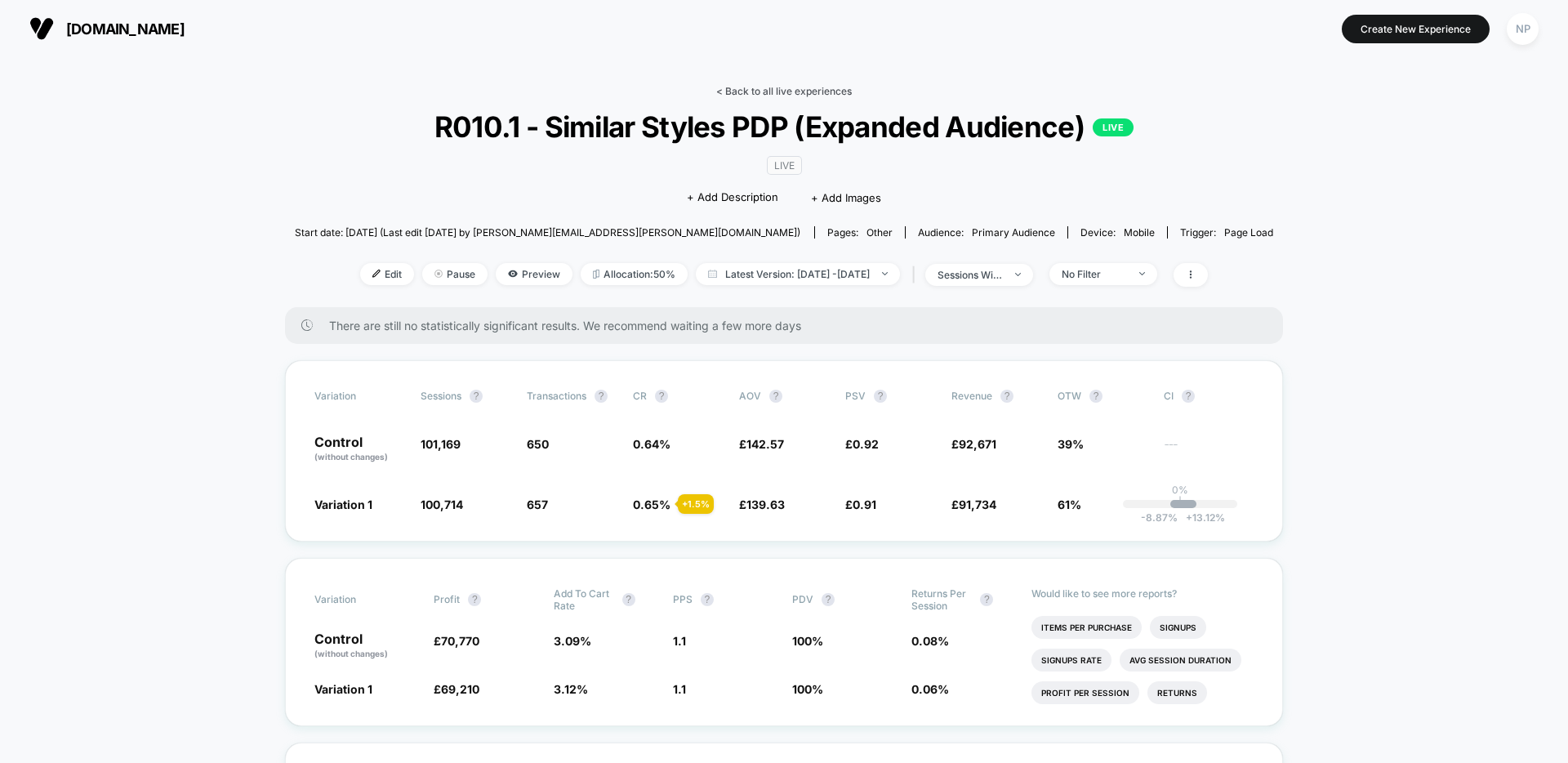
click at [792, 93] on link "< Back to all live experiences" at bounding box center [784, 91] width 135 height 13
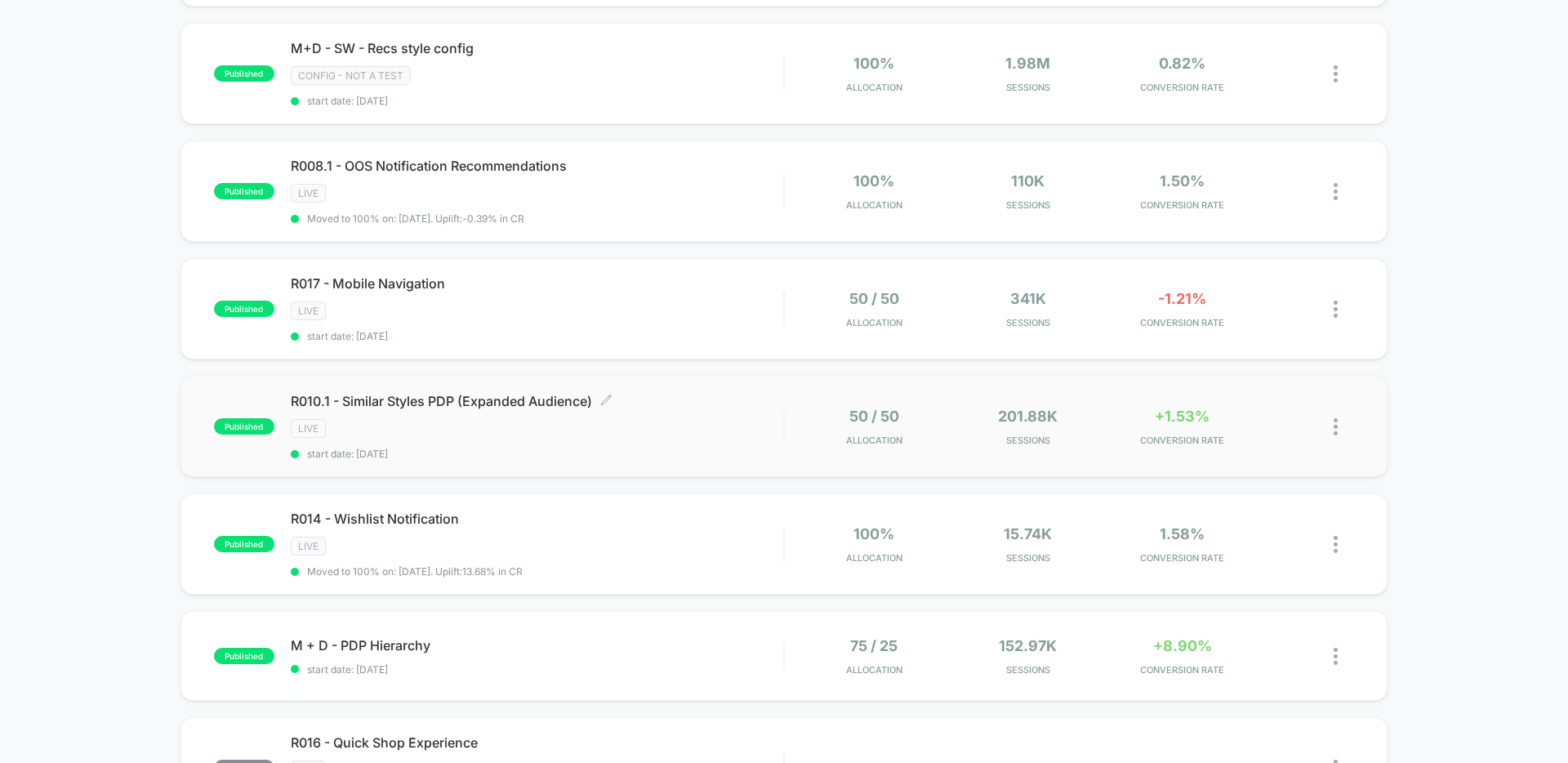
scroll to position [369, 0]
click at [718, 428] on div "LIVE" at bounding box center [537, 426] width 492 height 18
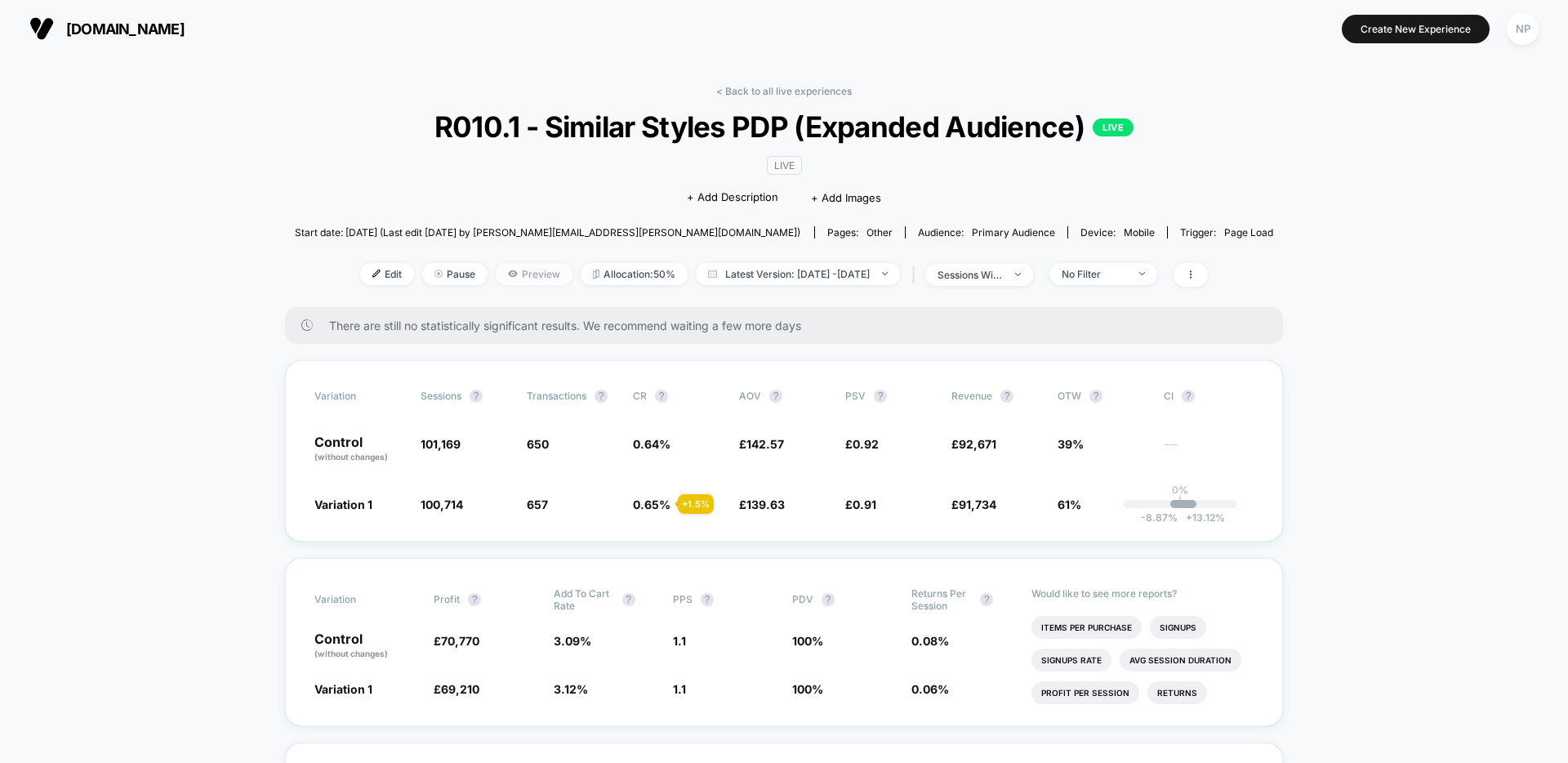
click at [496, 278] on span "Preview" at bounding box center [533, 273] width 77 height 22
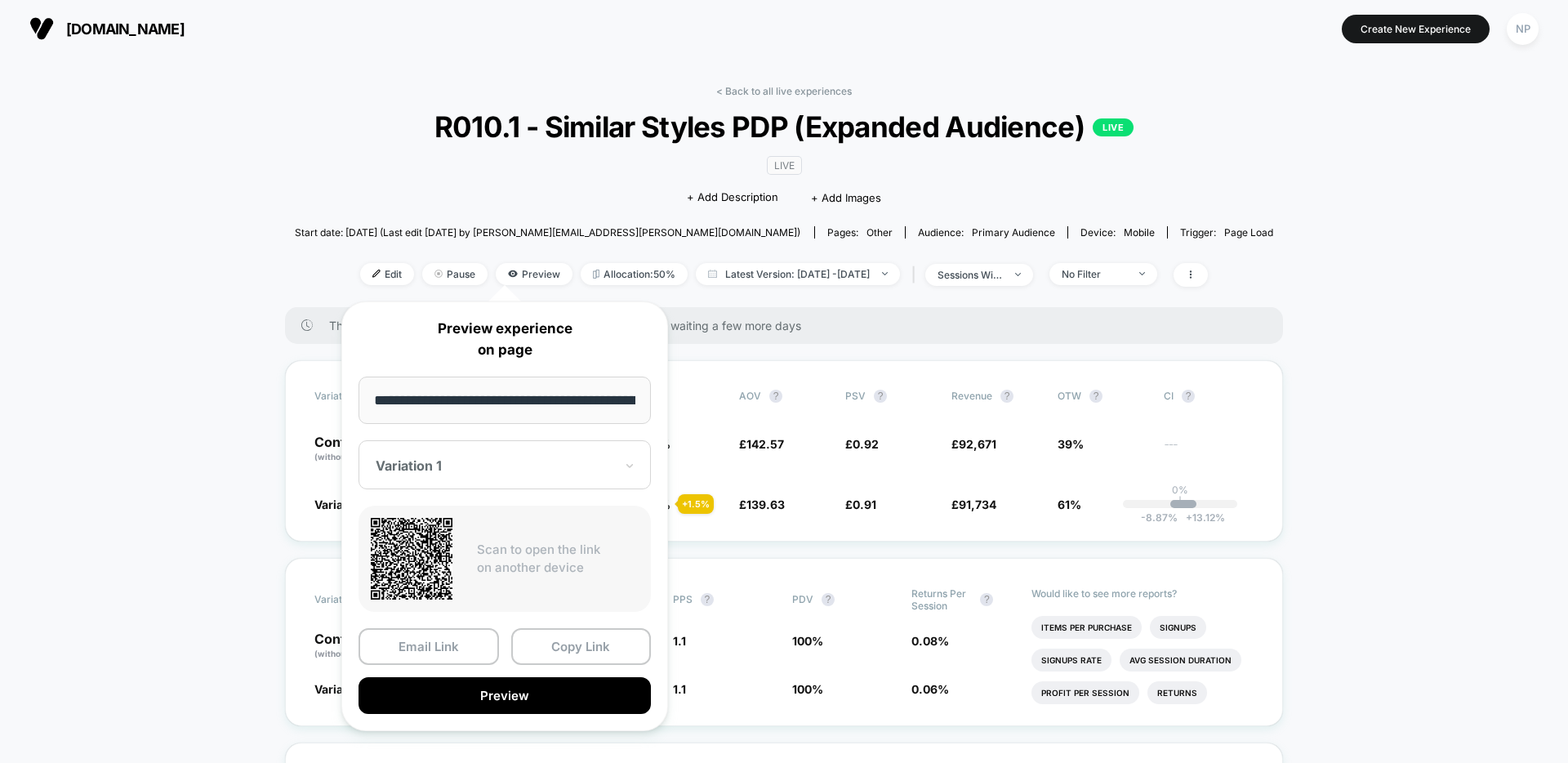
scroll to position [0, 261]
click at [559, 637] on button "Copy Link" at bounding box center [581, 647] width 140 height 37
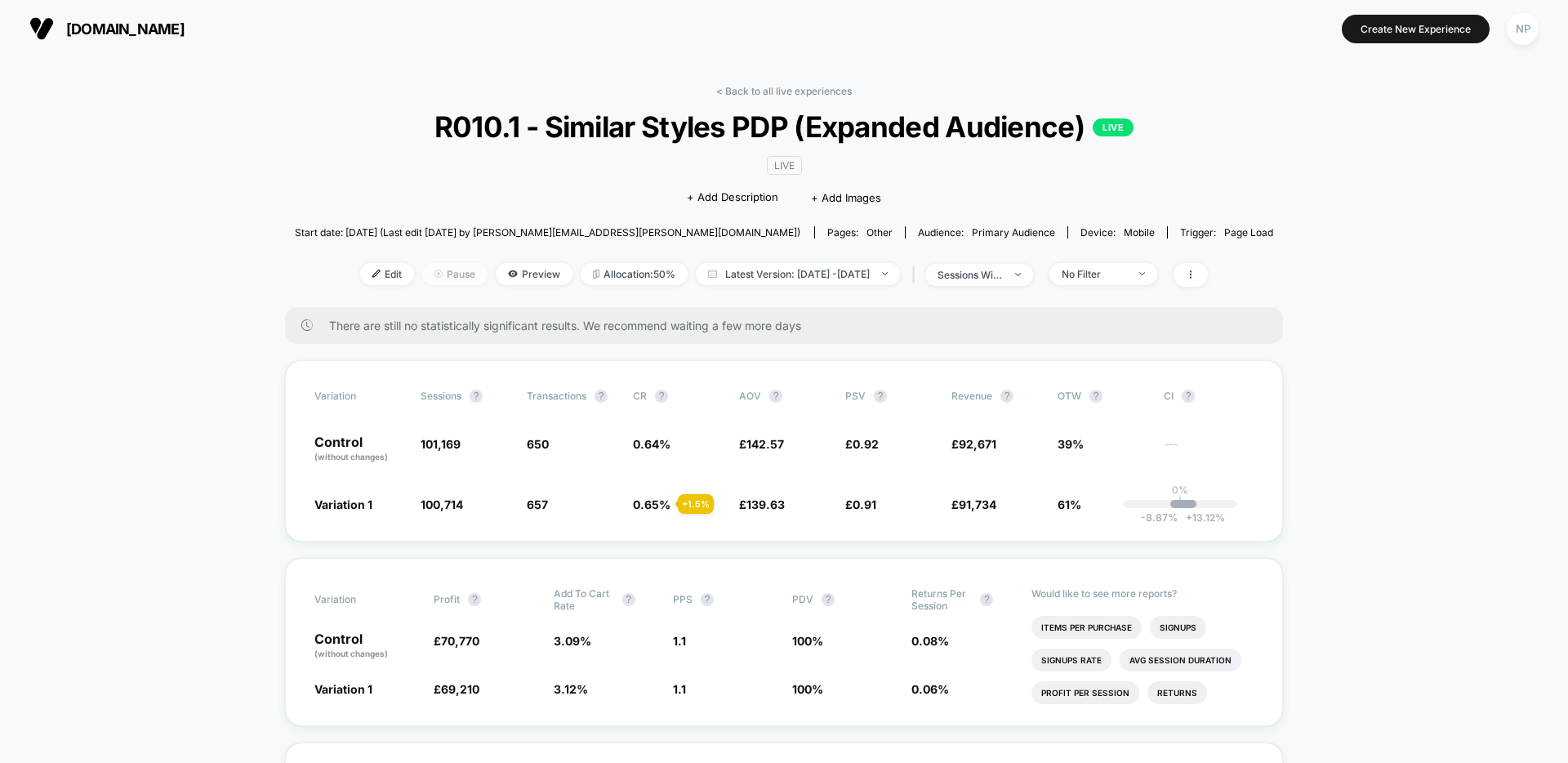
click at [422, 275] on span "Pause" at bounding box center [455, 273] width 65 height 22
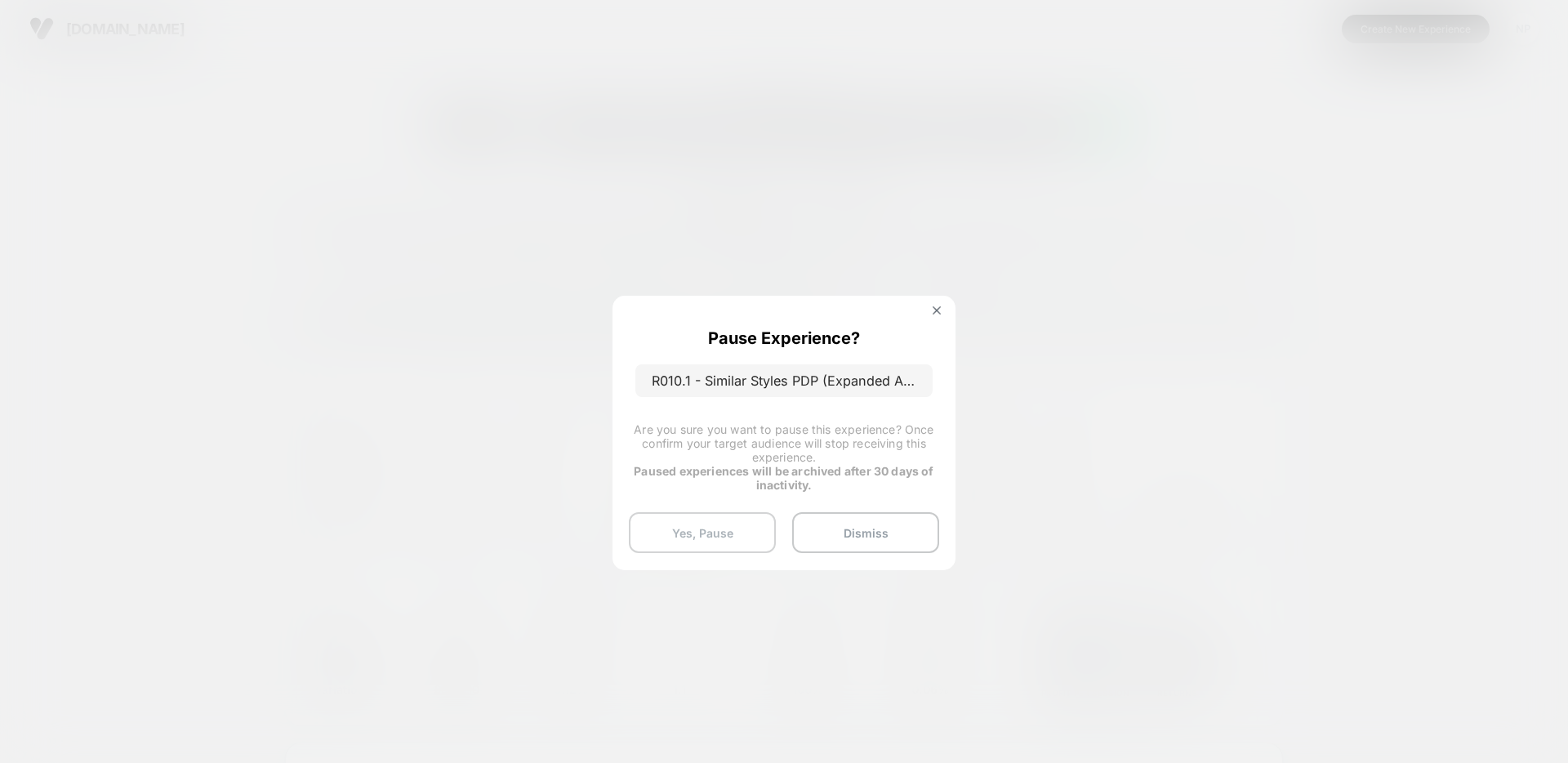
click at [738, 536] on button "Yes, Pause" at bounding box center [702, 532] width 147 height 41
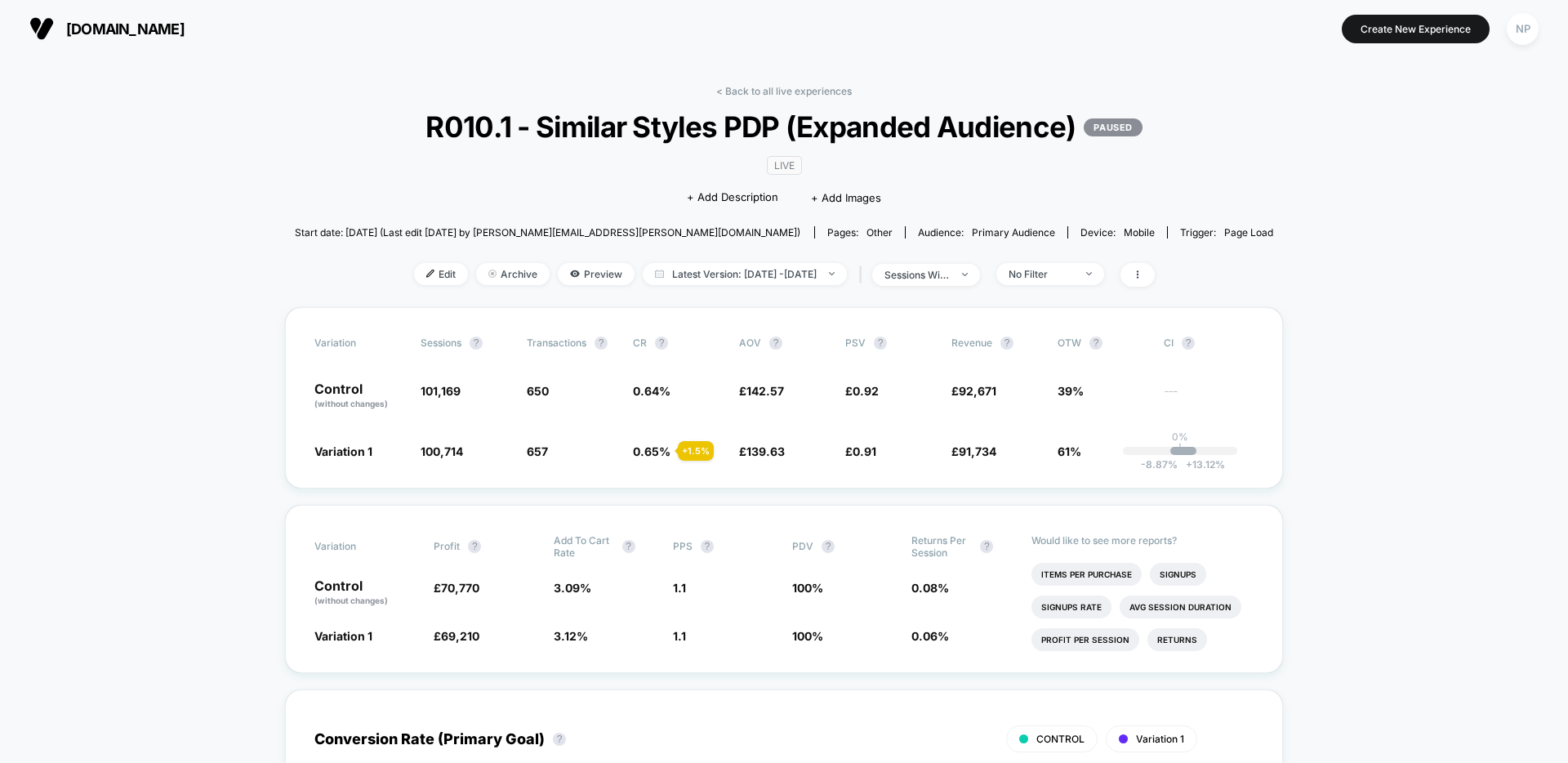
drag, startPoint x: 672, startPoint y: 64, endPoint x: 724, endPoint y: 77, distance: 53.6
click at [740, 93] on link "< Back to all live experiences" at bounding box center [784, 91] width 135 height 13
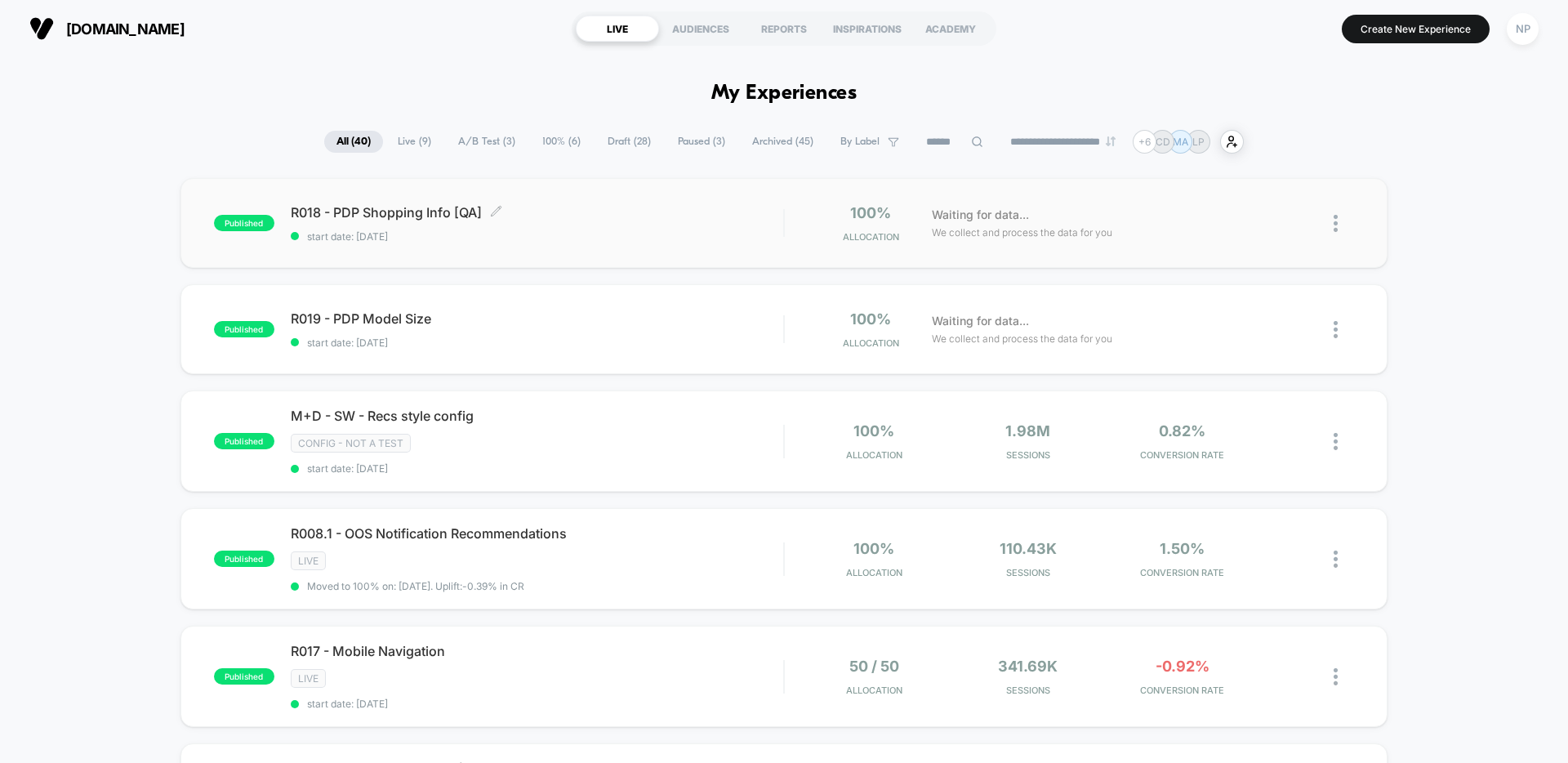
click at [625, 226] on div "R018 - PDP Shopping Info [QA] Click to edit experience details Click to edit ex…" at bounding box center [537, 223] width 492 height 38
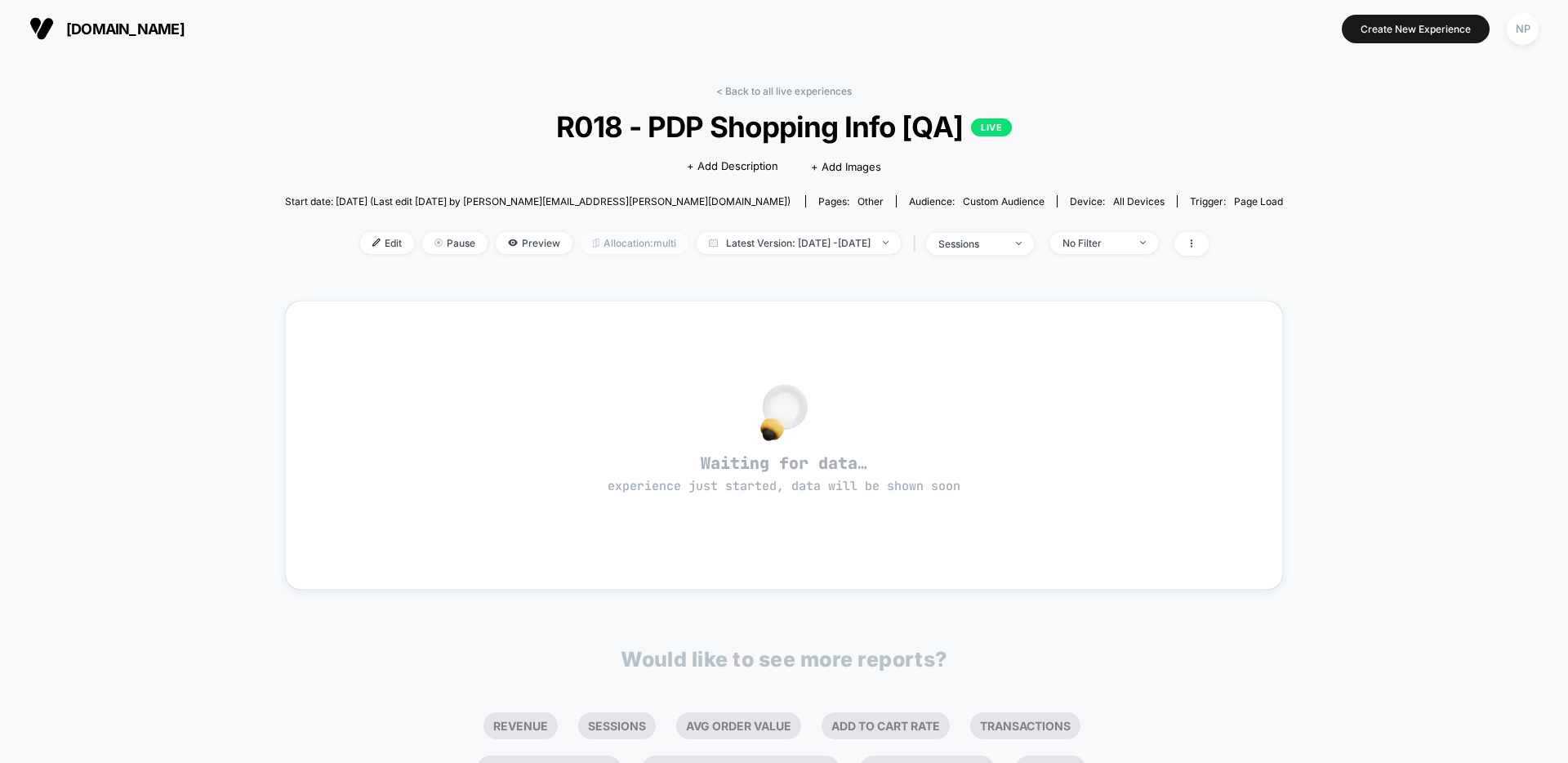
click at [592, 247] on span "Allocation: multi" at bounding box center [635, 242] width 108 height 22
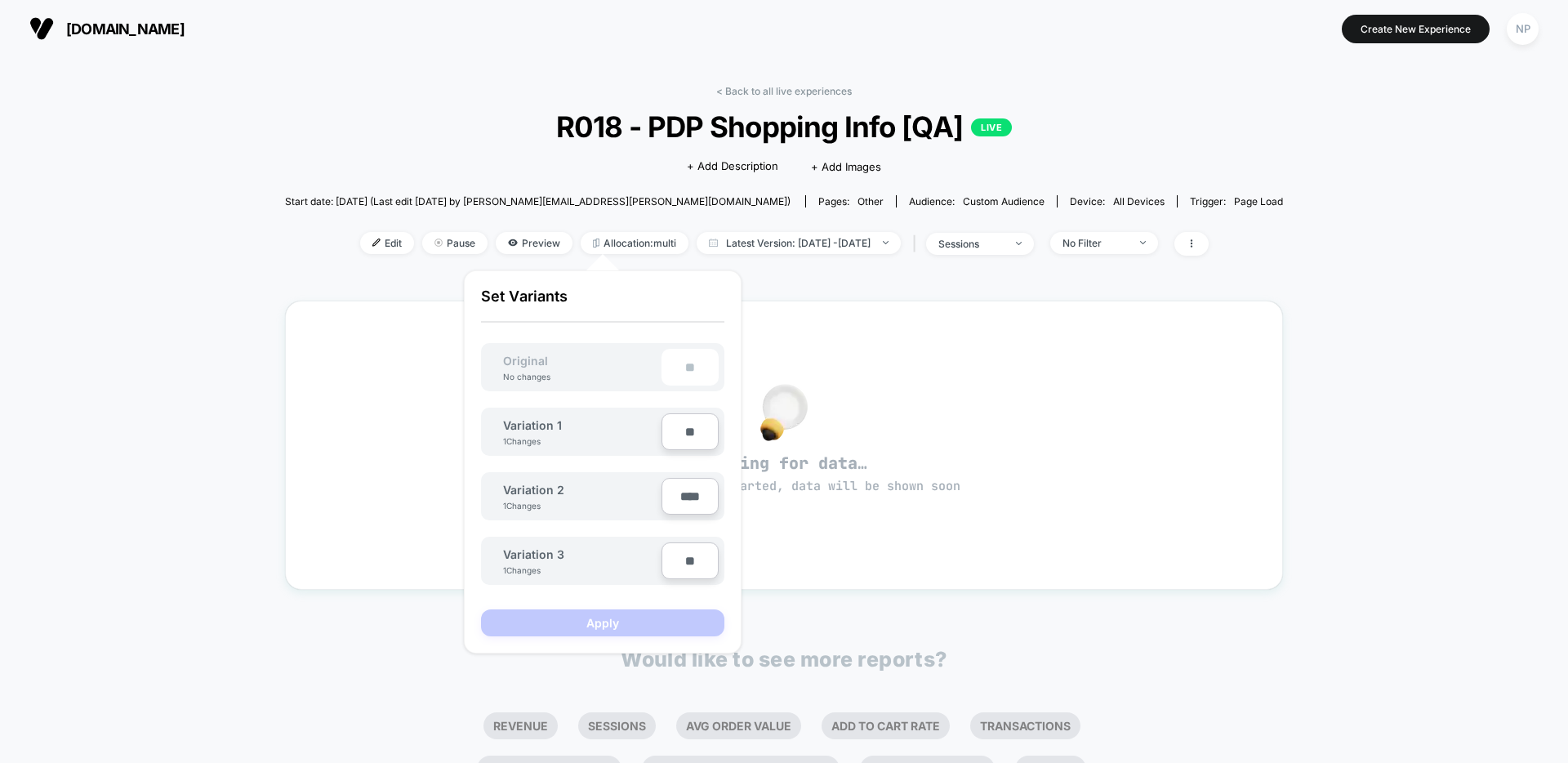
drag, startPoint x: 685, startPoint y: 437, endPoint x: 682, endPoint y: 503, distance: 66.1
click at [685, 437] on input "**" at bounding box center [690, 432] width 57 height 37
type input "****"
click at [681, 497] on input "****" at bounding box center [690, 496] width 57 height 37
type input "**"
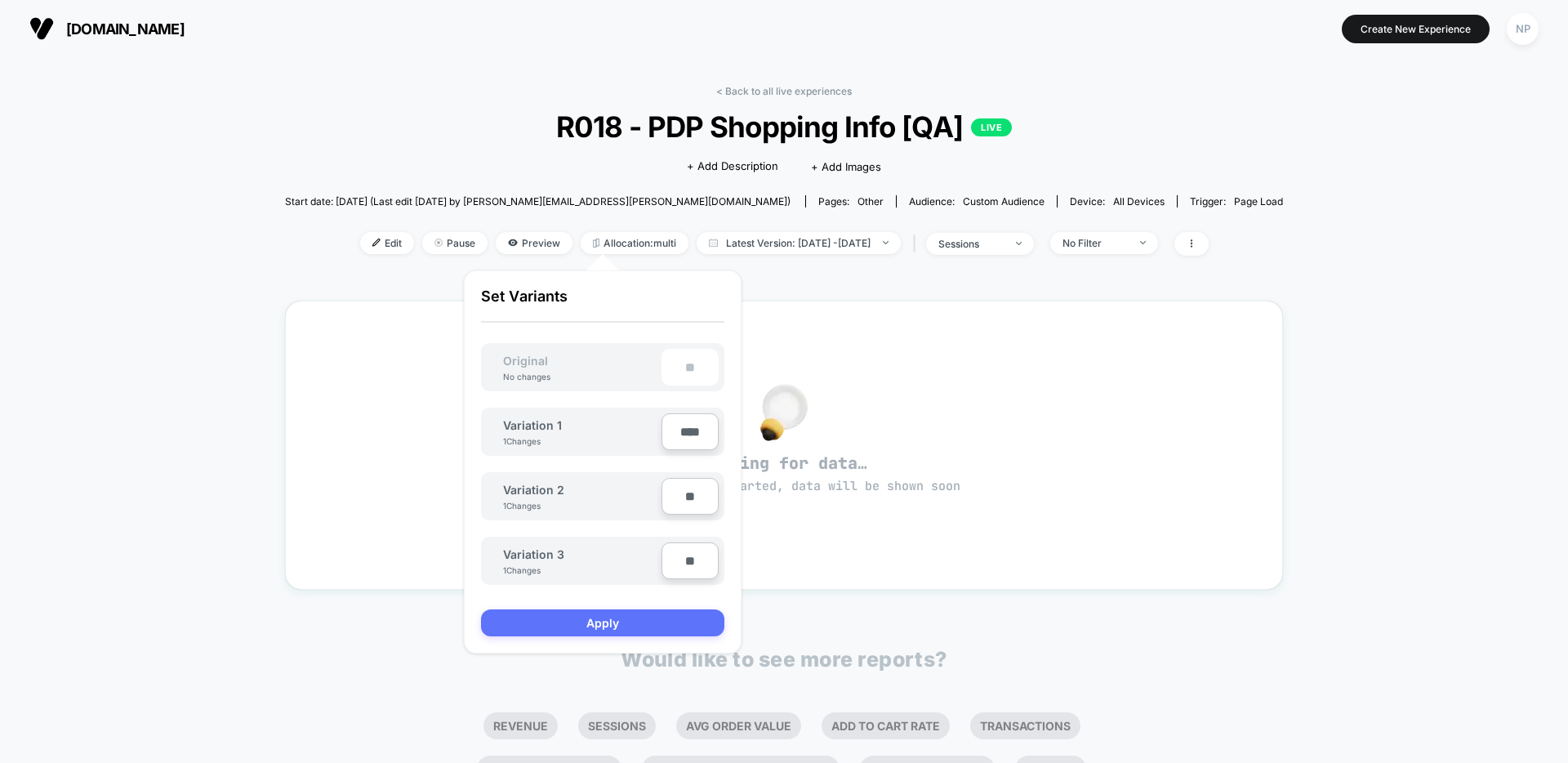
click at [653, 622] on button "Apply" at bounding box center [602, 623] width 243 height 27
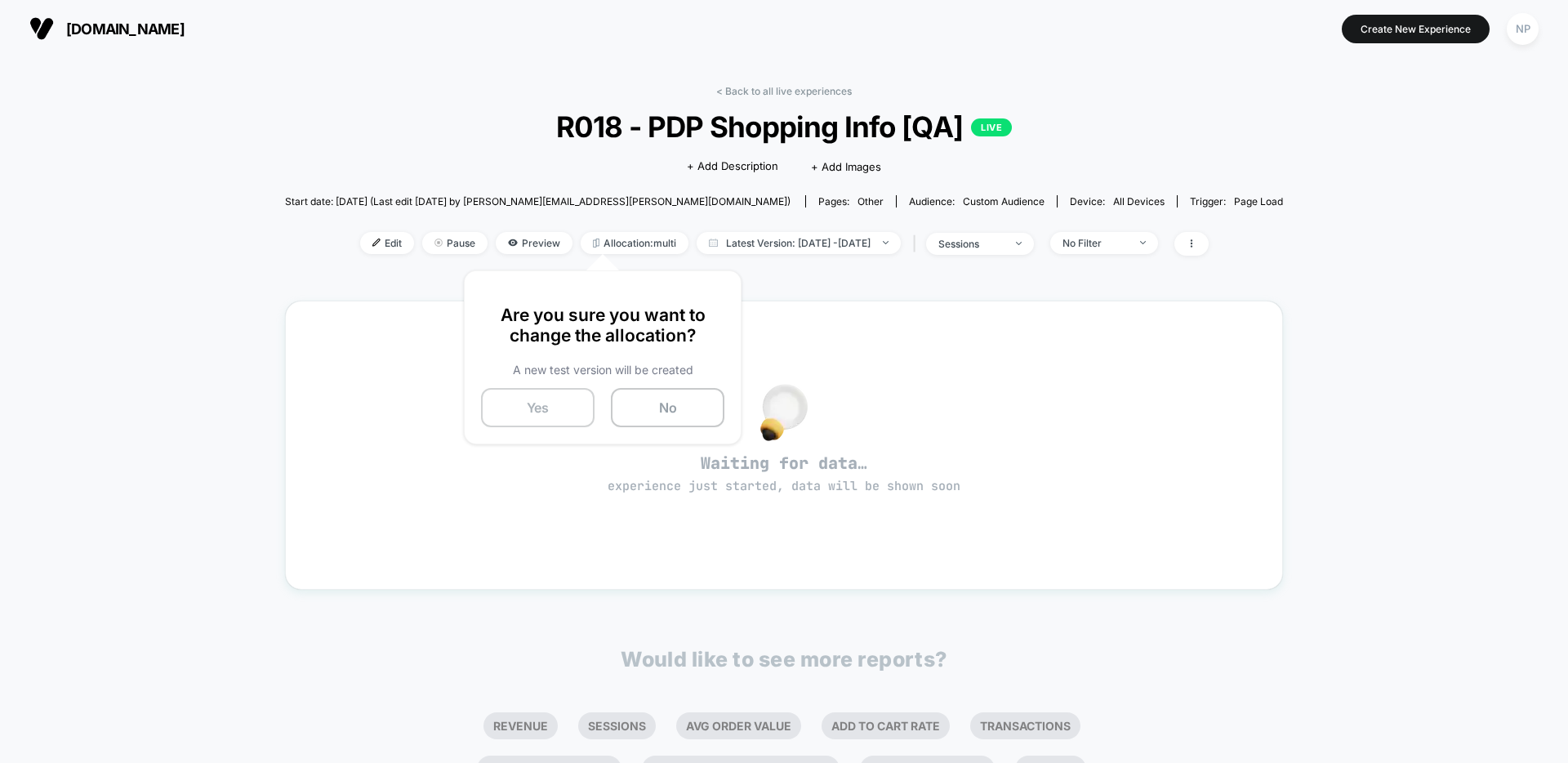
click at [560, 398] on button "Yes" at bounding box center [537, 408] width 114 height 39
click at [1171, 38] on section "Create New Experience NP" at bounding box center [1295, 28] width 498 height 41
click at [857, 60] on div "< Back to all live experiences R018 - PDP Shopping Info [QA] LIVE Click to edit…" at bounding box center [784, 513] width 1568 height 912
click at [784, 91] on link "< Back to all live experiences" at bounding box center [784, 91] width 135 height 13
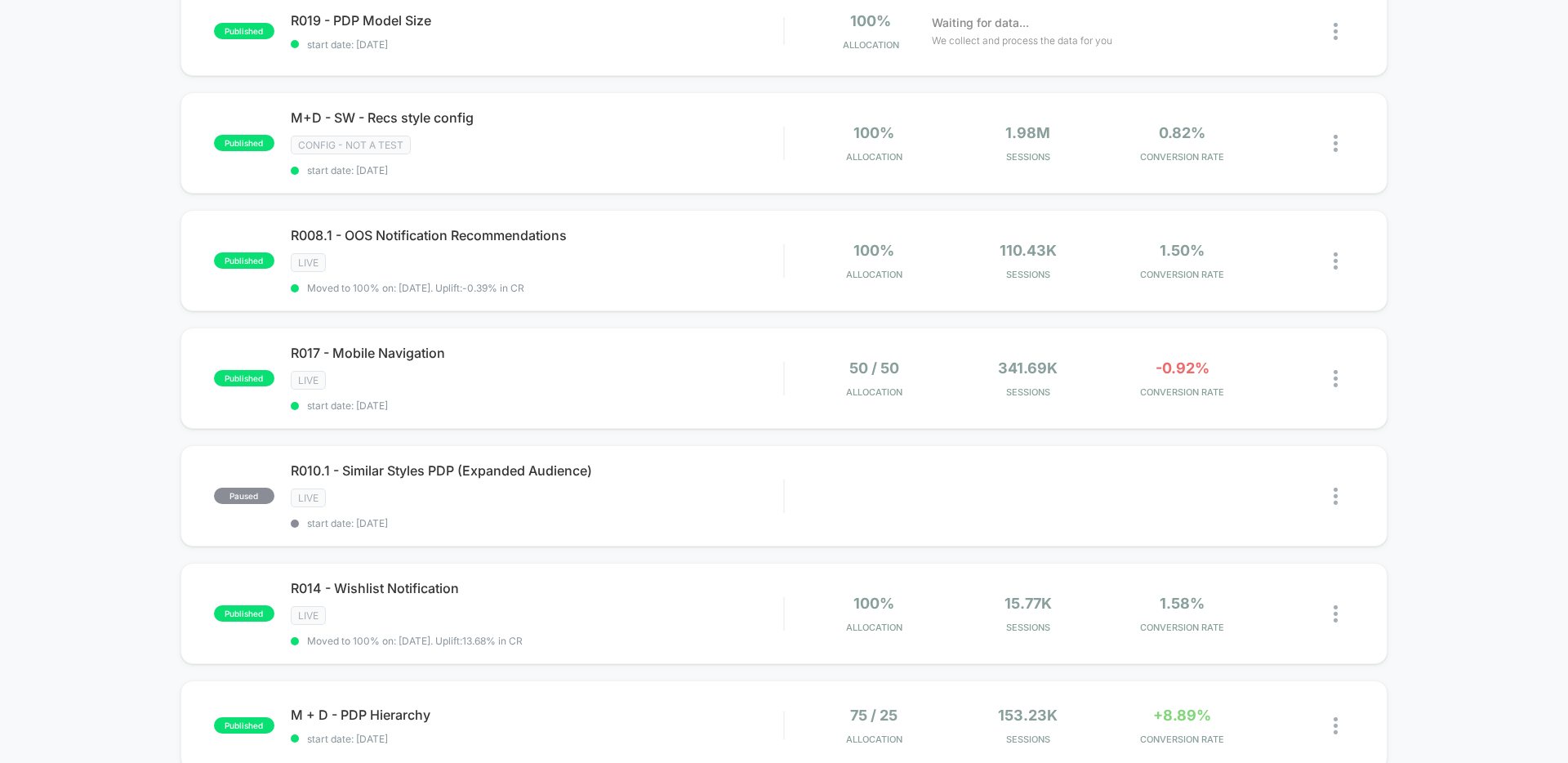
scroll to position [240, 0]
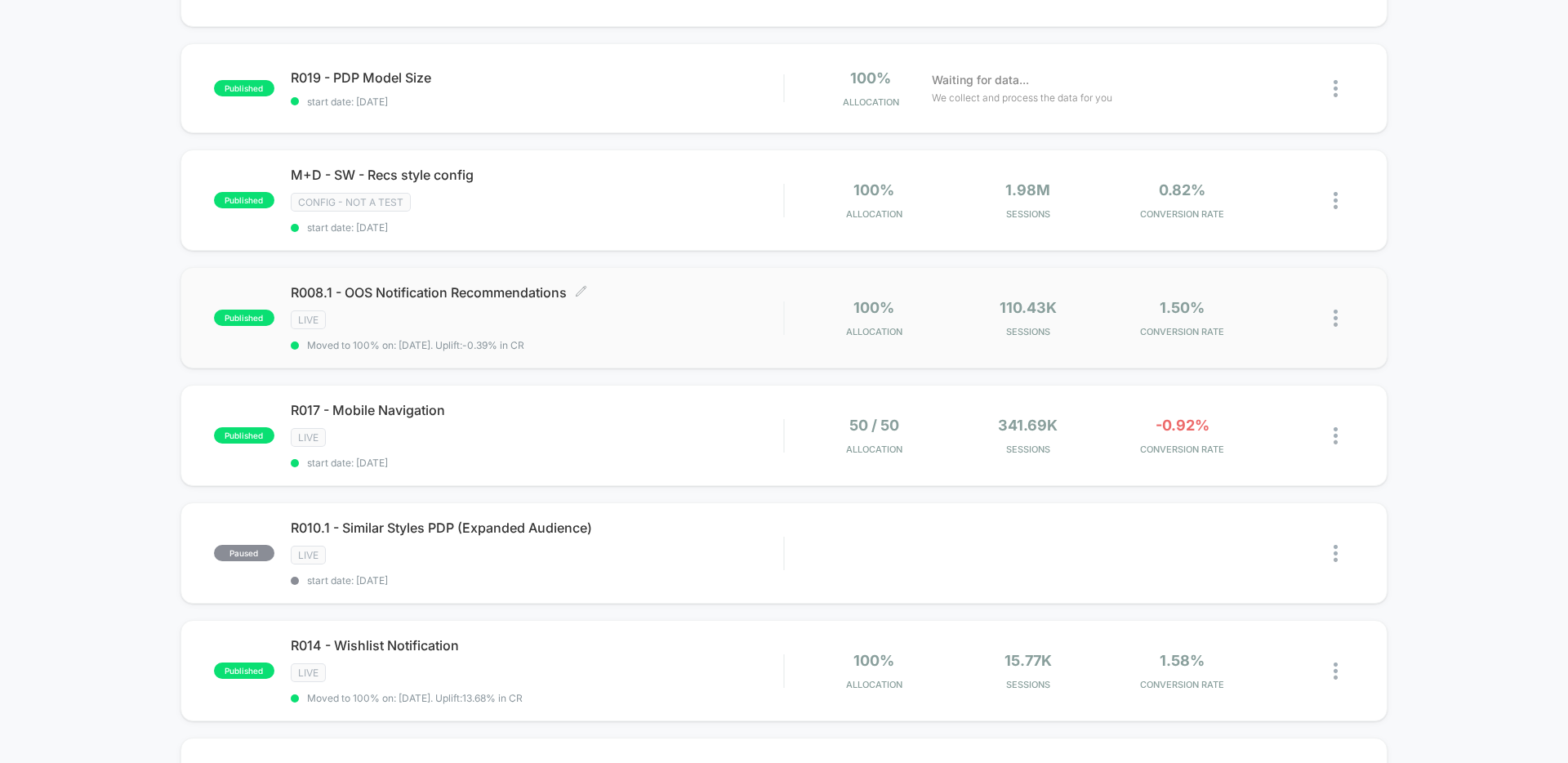
click at [708, 315] on div "LIVE" at bounding box center [537, 319] width 492 height 18
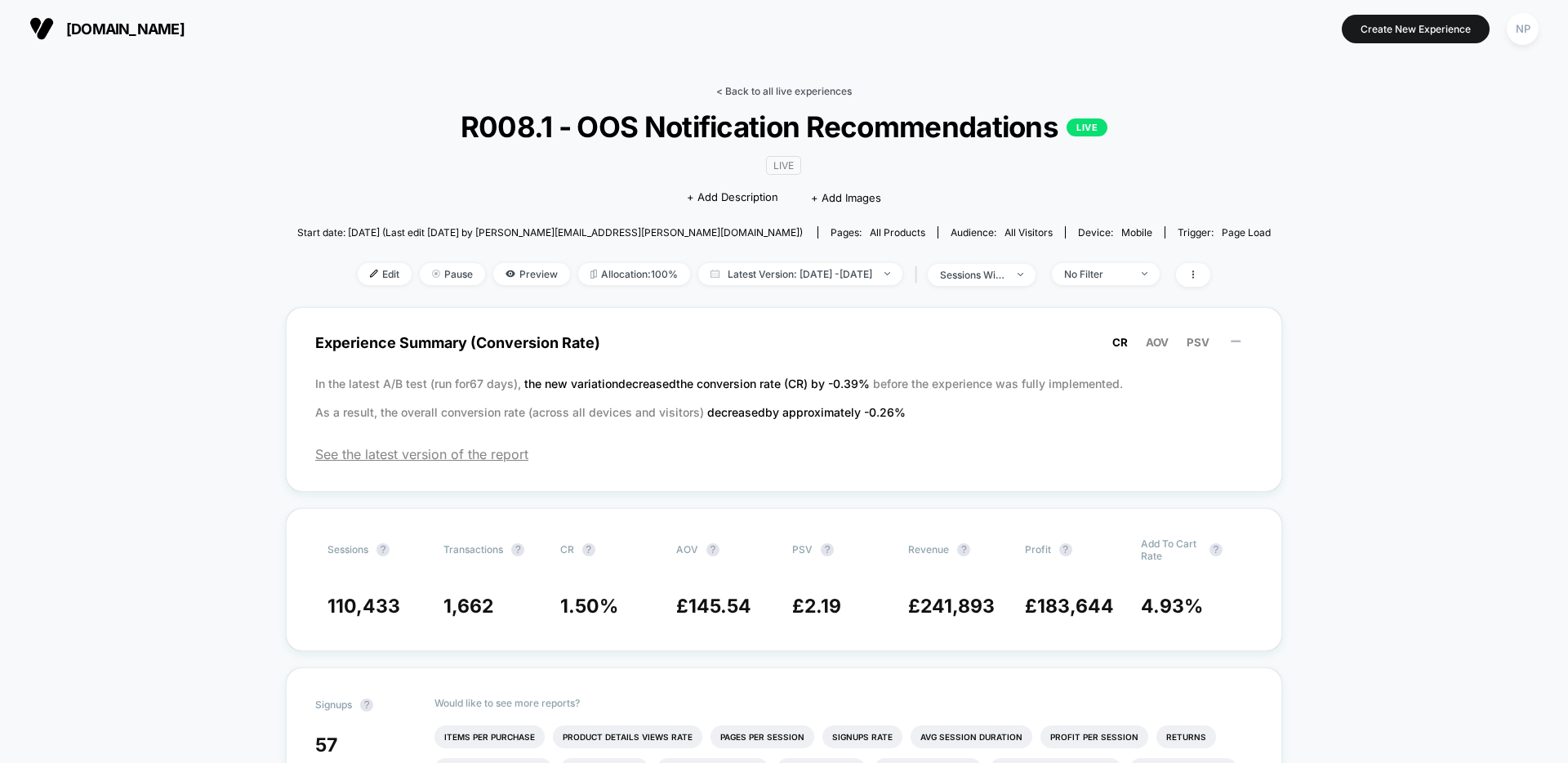
click at [748, 91] on link "< Back to all live experiences" at bounding box center [784, 91] width 135 height 13
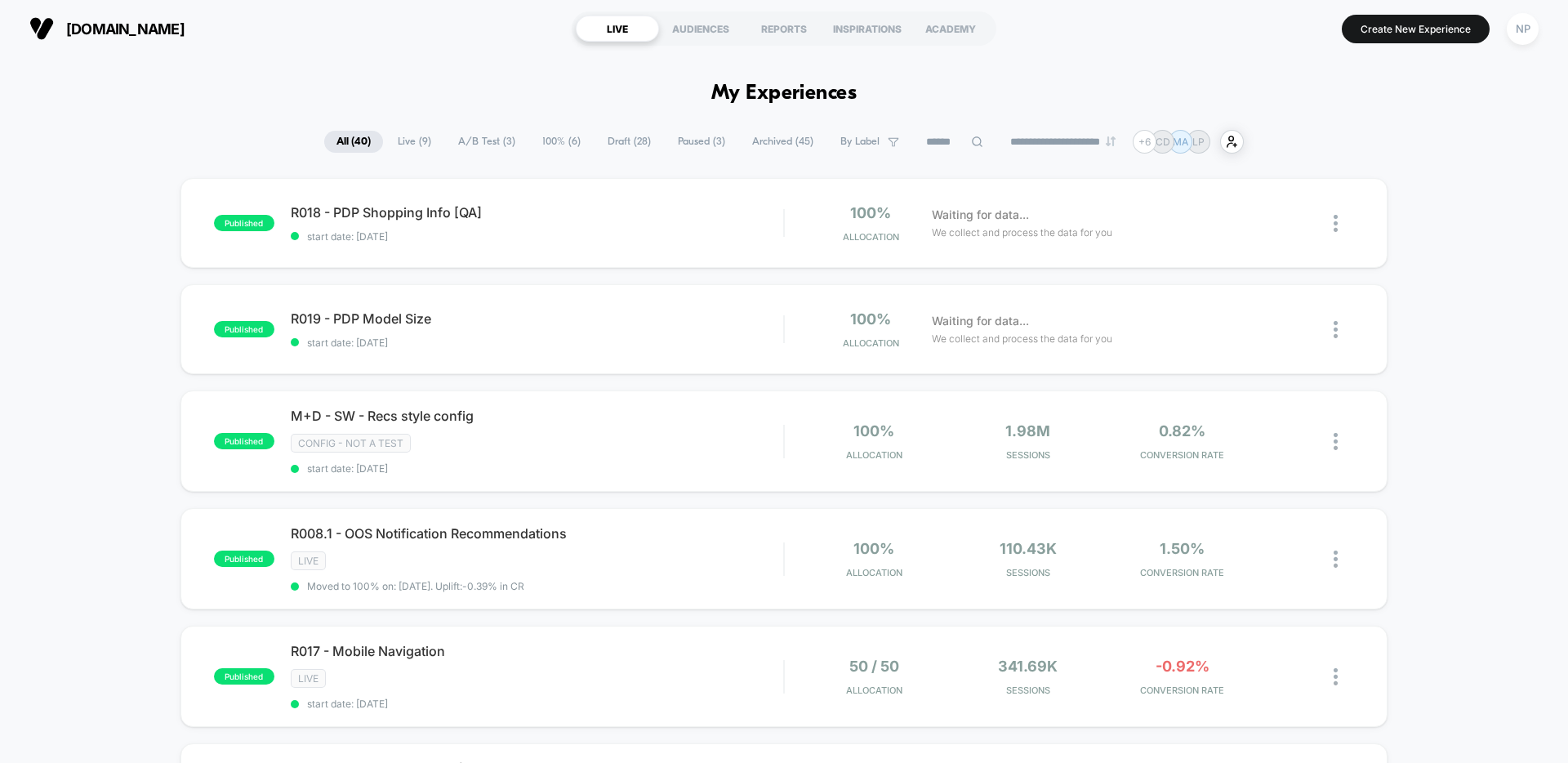
drag, startPoint x: 115, startPoint y: 188, endPoint x: 202, endPoint y: 171, distance: 88.6
drag, startPoint x: 134, startPoint y: 237, endPoint x: 174, endPoint y: 167, distance: 80.6
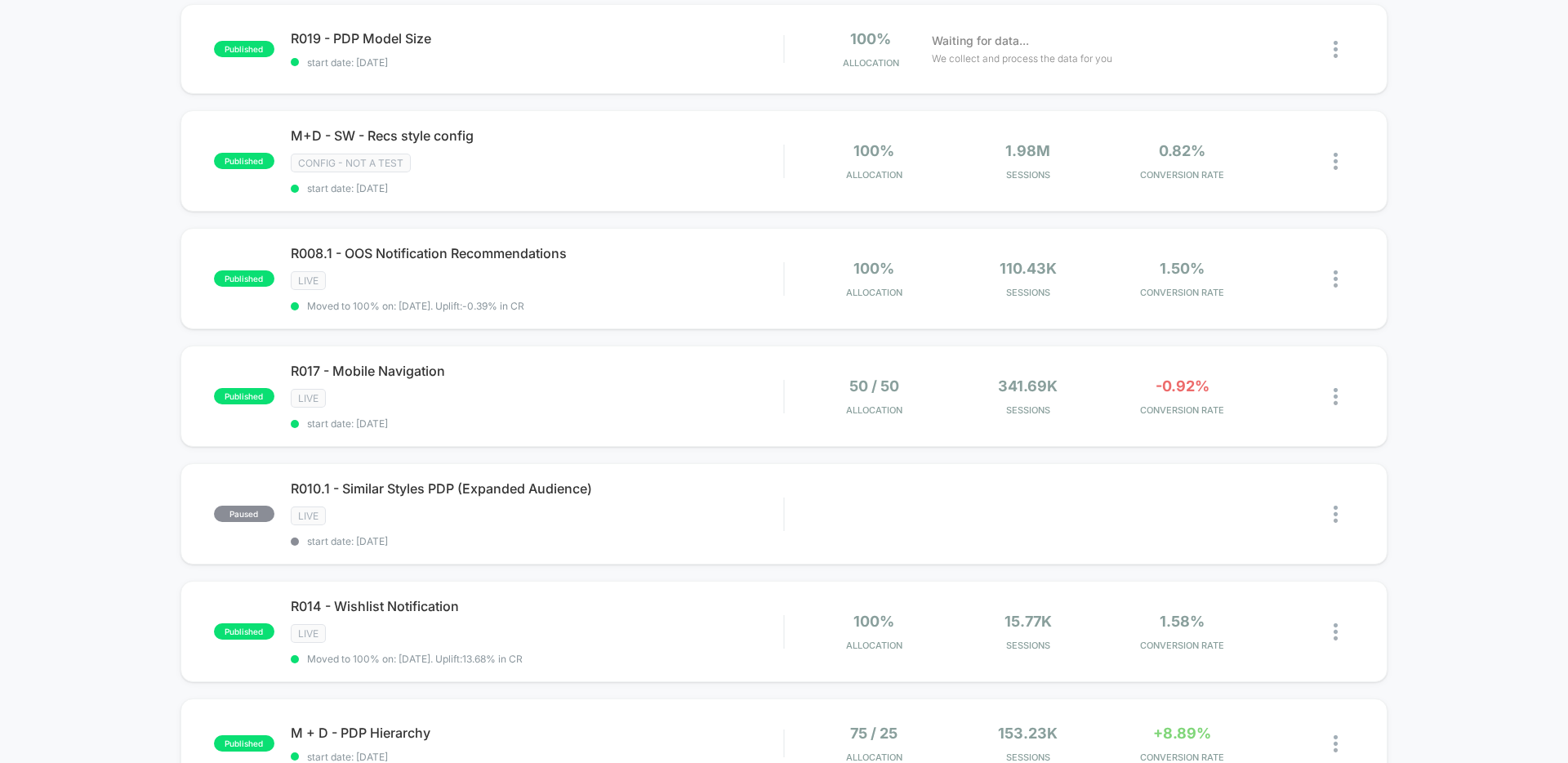
scroll to position [332, 0]
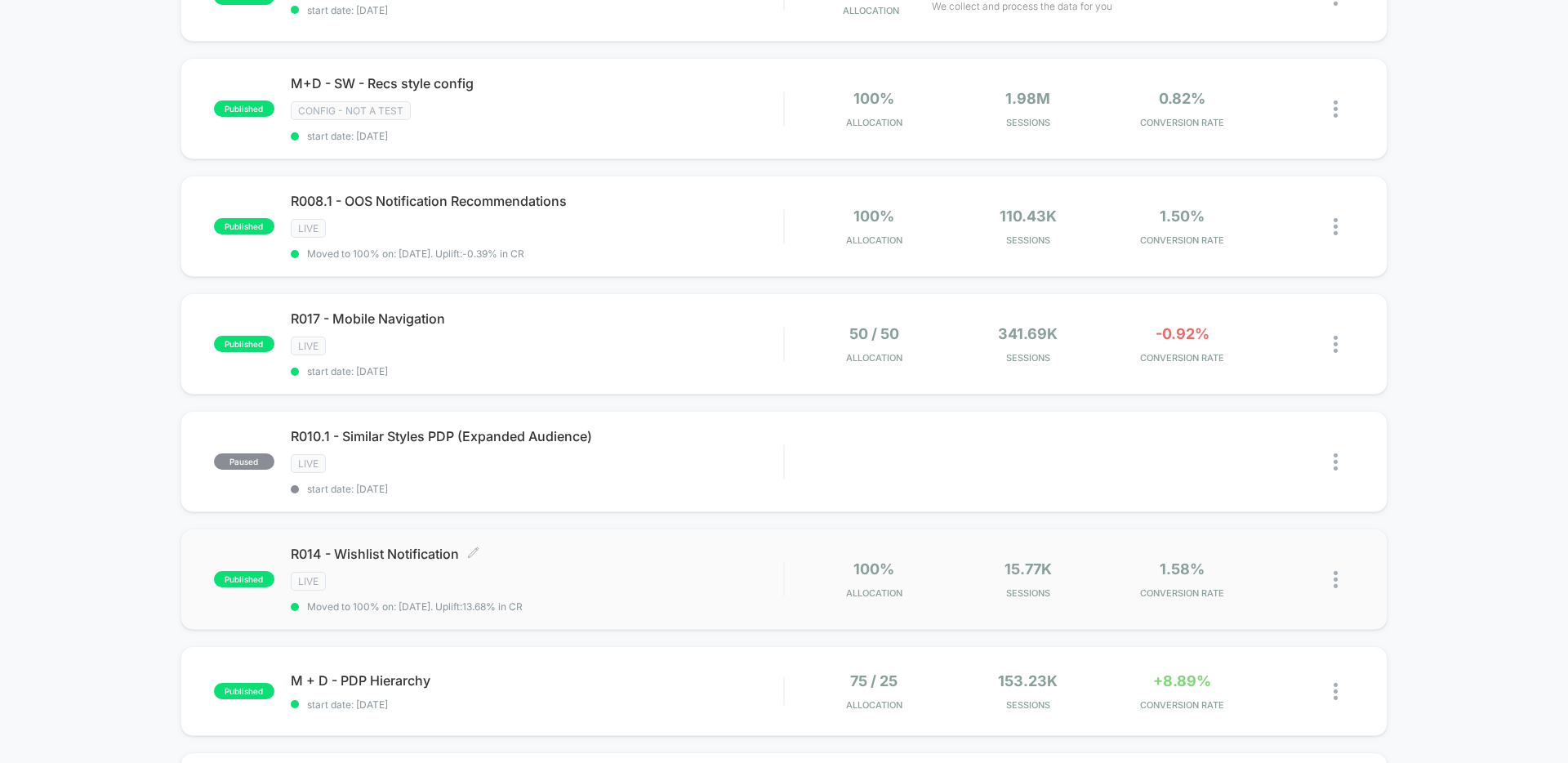
click at [639, 558] on span "R014 - Wishlist Notification Click to edit experience details" at bounding box center [537, 553] width 492 height 17
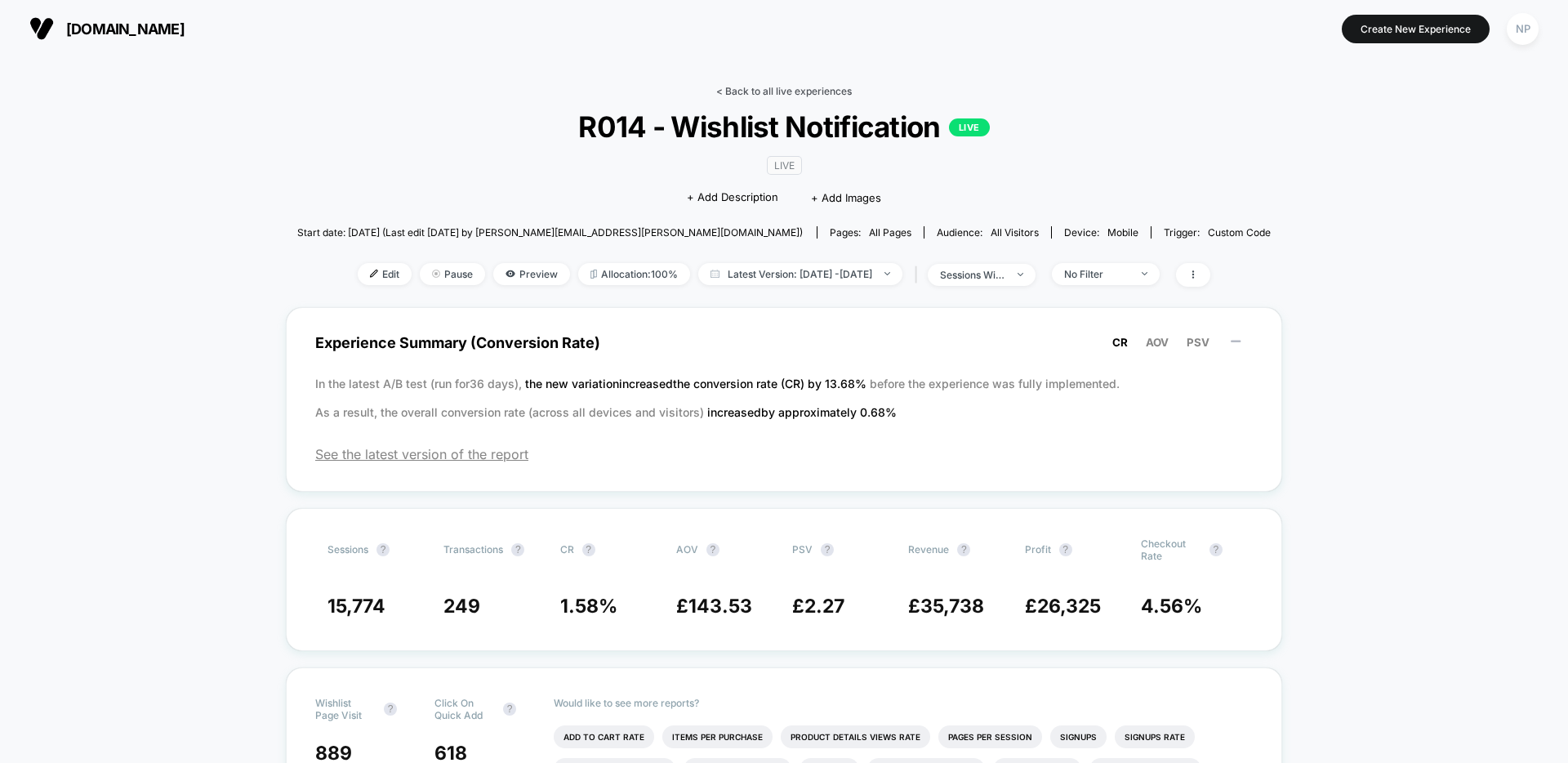
click at [748, 91] on link "< Back to all live experiences" at bounding box center [784, 91] width 135 height 13
